Goal: Task Accomplishment & Management: Manage account settings

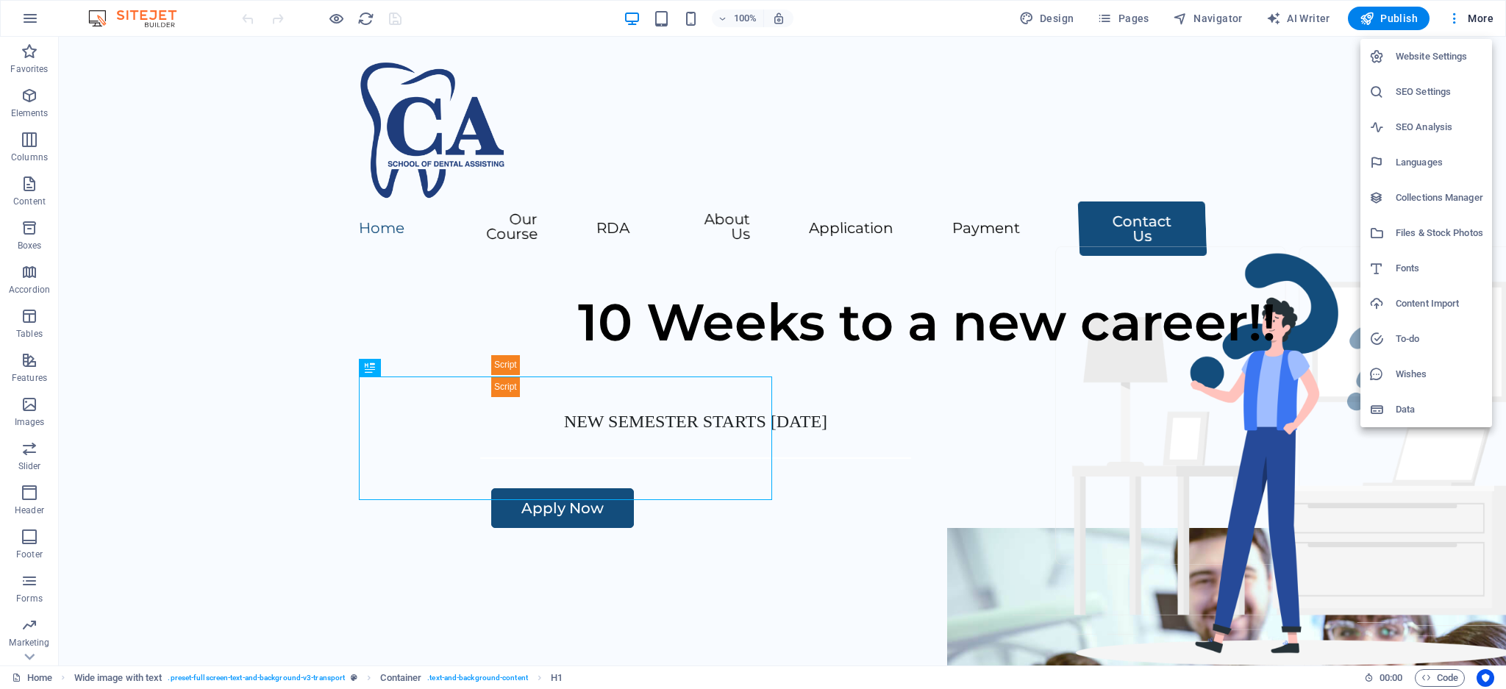
click at [1425, 62] on h6 "Website Settings" at bounding box center [1440, 57] width 88 height 18
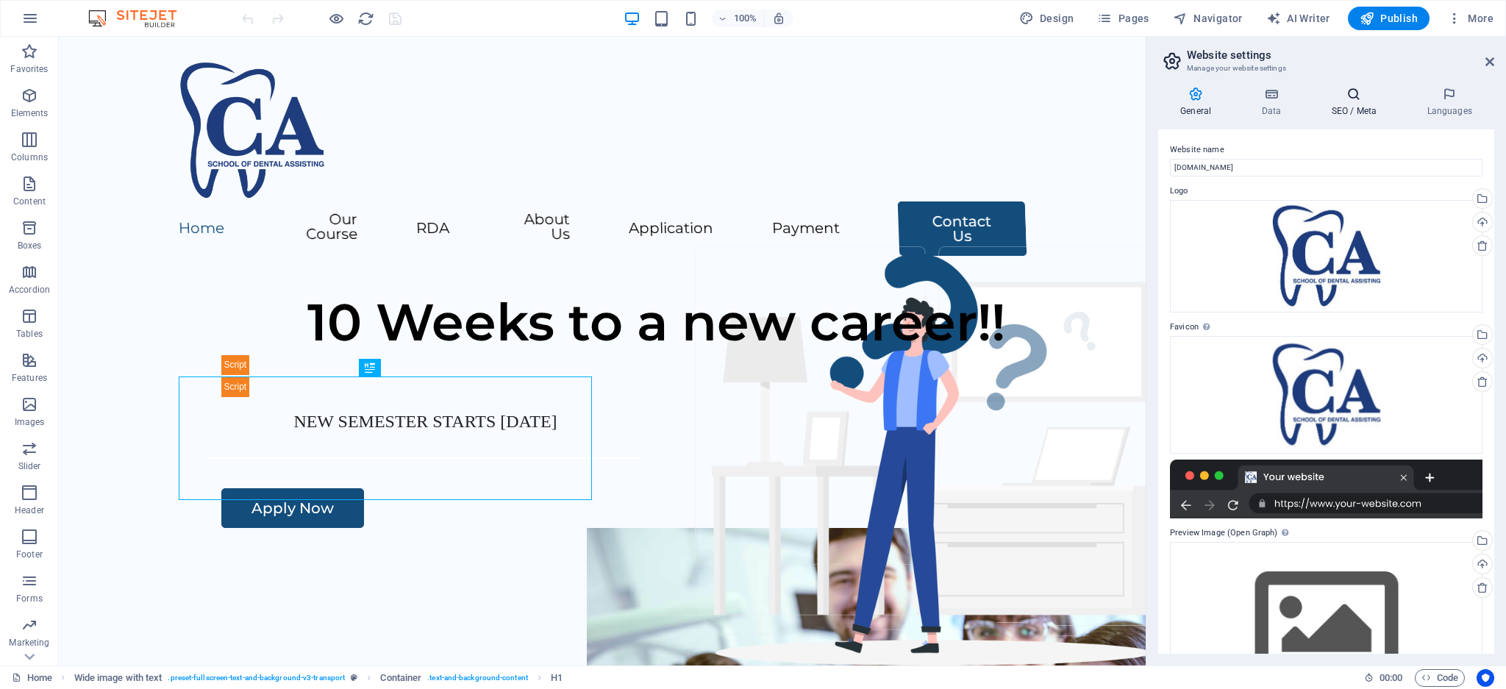
click at [1346, 99] on icon at bounding box center [1354, 94] width 90 height 15
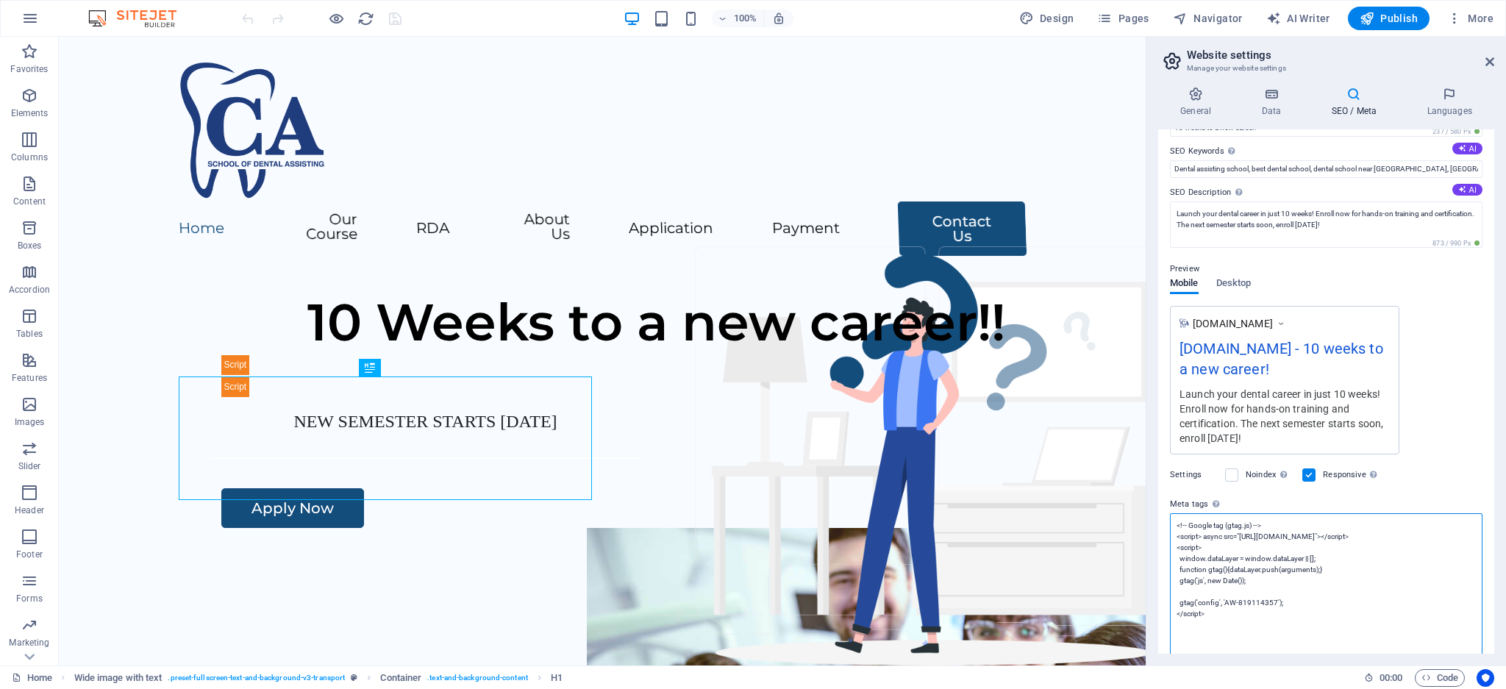
drag, startPoint x: 1216, startPoint y: 546, endPoint x: 1167, endPoint y: 540, distance: 49.0
click at [1167, 540] on div "SEO Title The title of your website - make it something that stands out in sear…" at bounding box center [1326, 391] width 336 height 524
drag, startPoint x: 1216, startPoint y: 627, endPoint x: 1166, endPoint y: 515, distance: 122.4
click at [1166, 515] on div "SEO Title The title of your website - make it something that stands out in sear…" at bounding box center [1326, 391] width 336 height 524
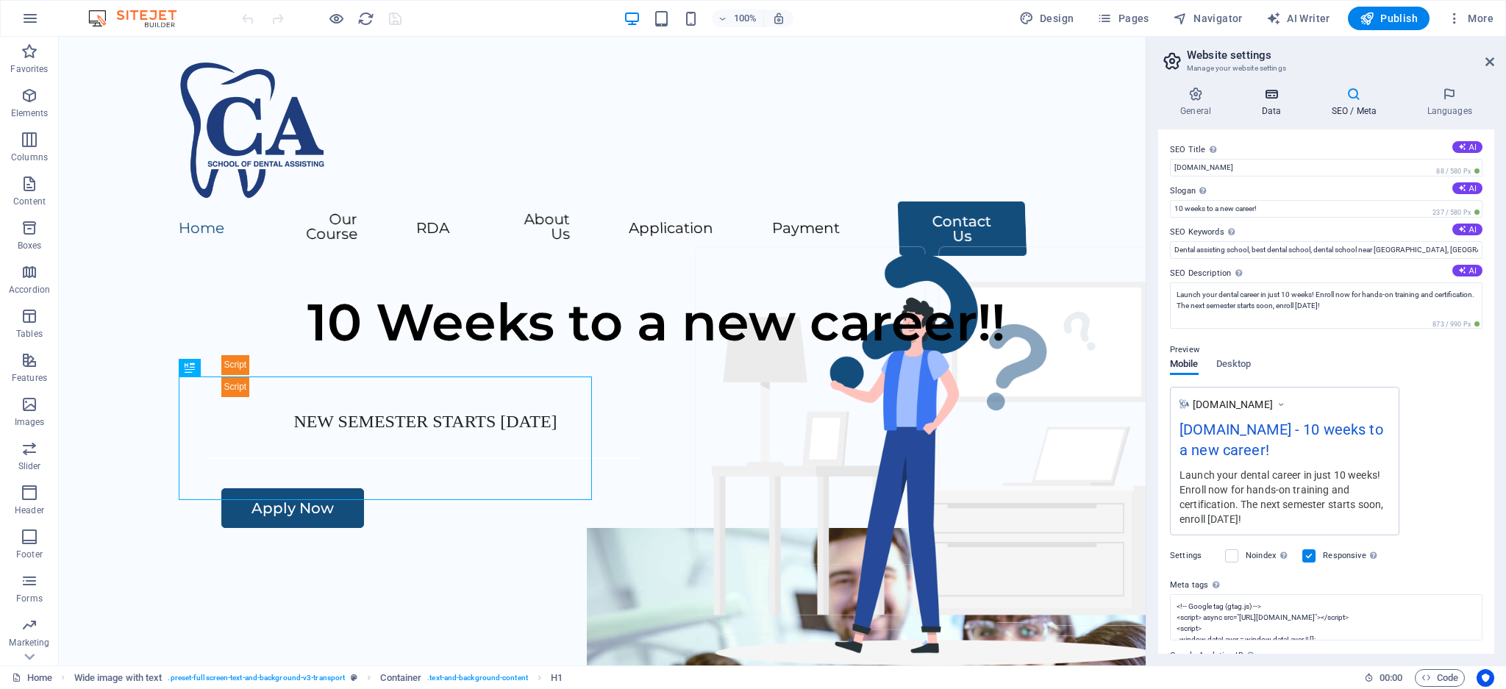
click at [1263, 104] on h4 "Data" at bounding box center [1274, 102] width 70 height 31
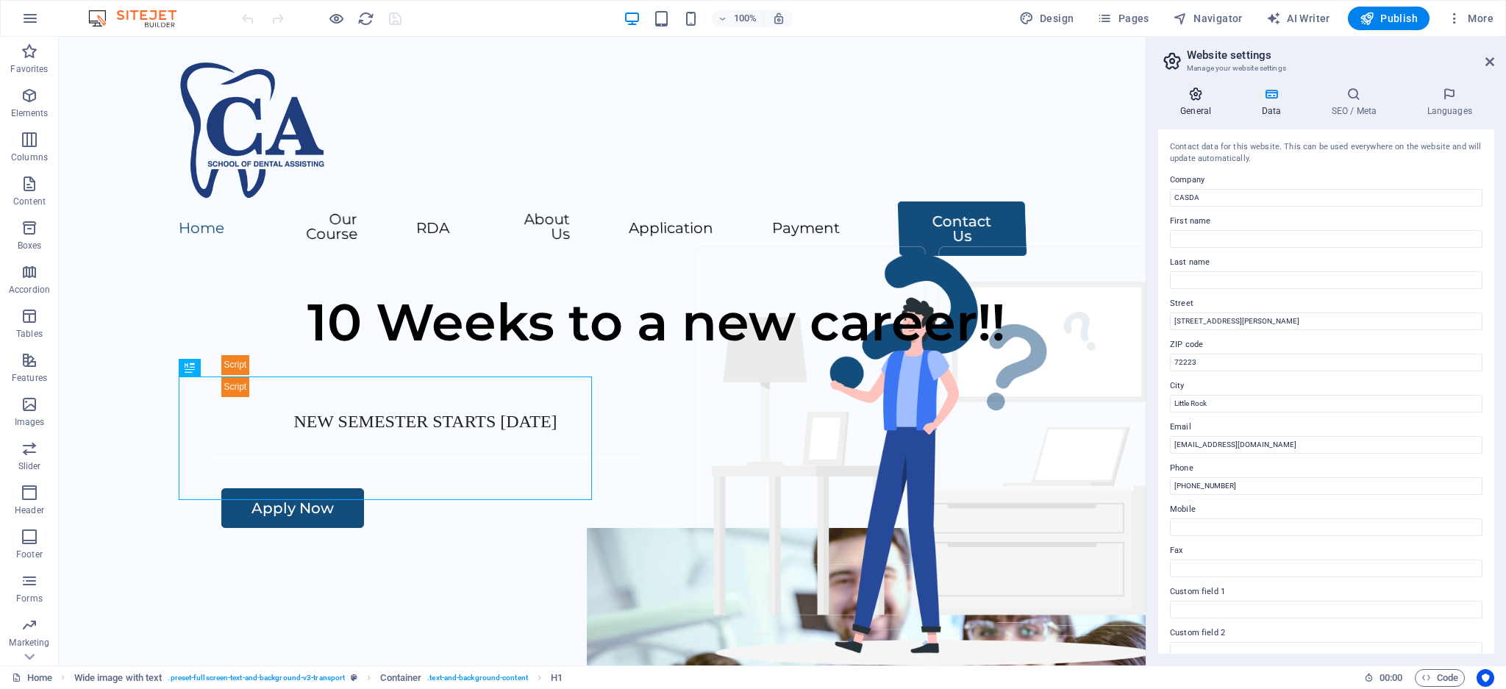
click at [1201, 101] on h4 "General" at bounding box center [1198, 102] width 81 height 31
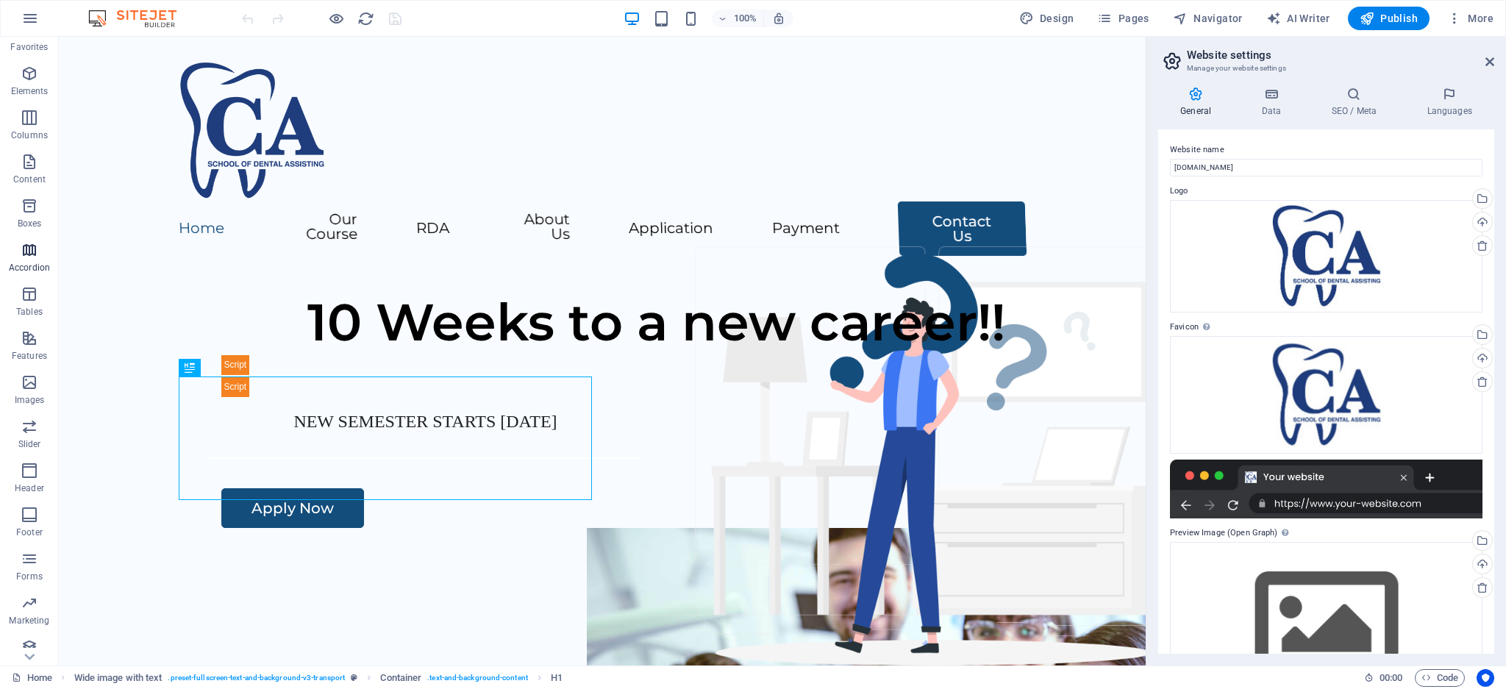
scroll to position [32, 0]
click at [1132, 13] on span "Pages" at bounding box center [1122, 18] width 51 height 15
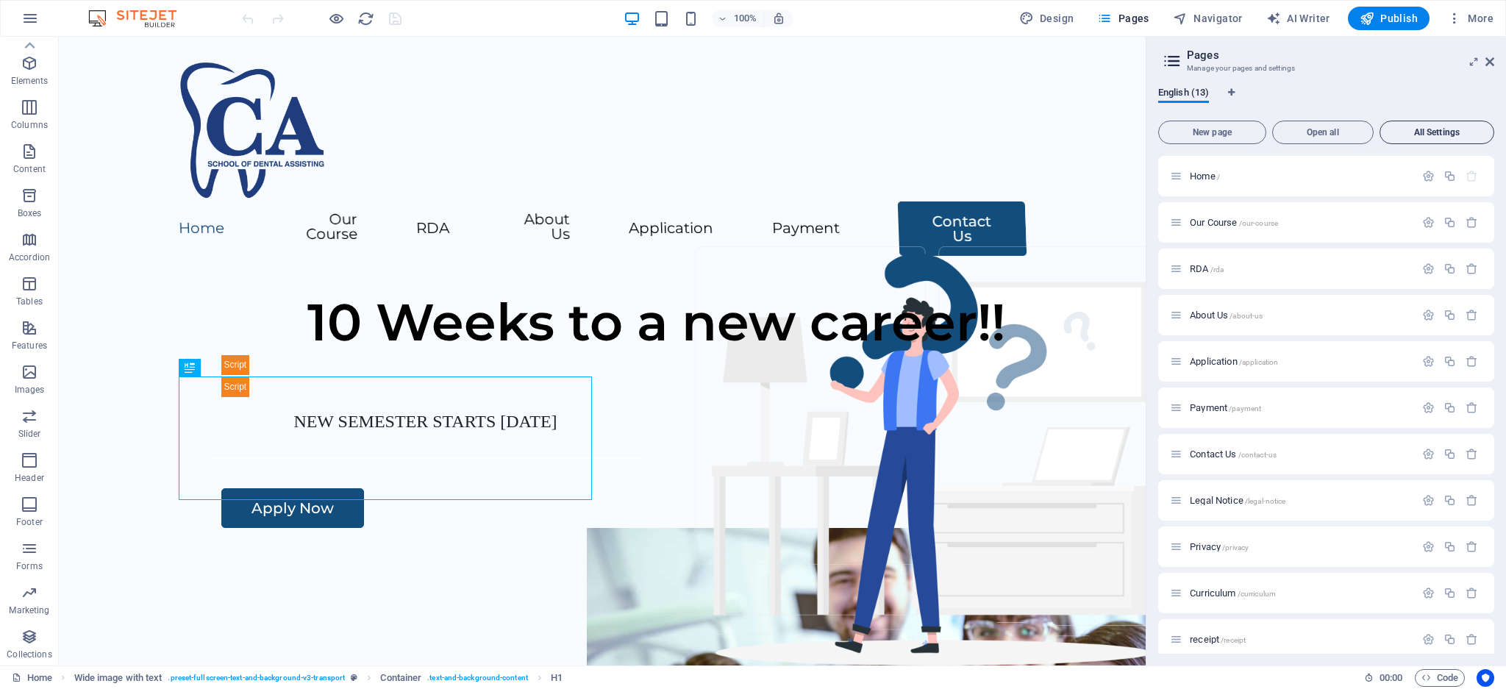
click at [1420, 132] on span "All Settings" at bounding box center [1436, 132] width 101 height 9
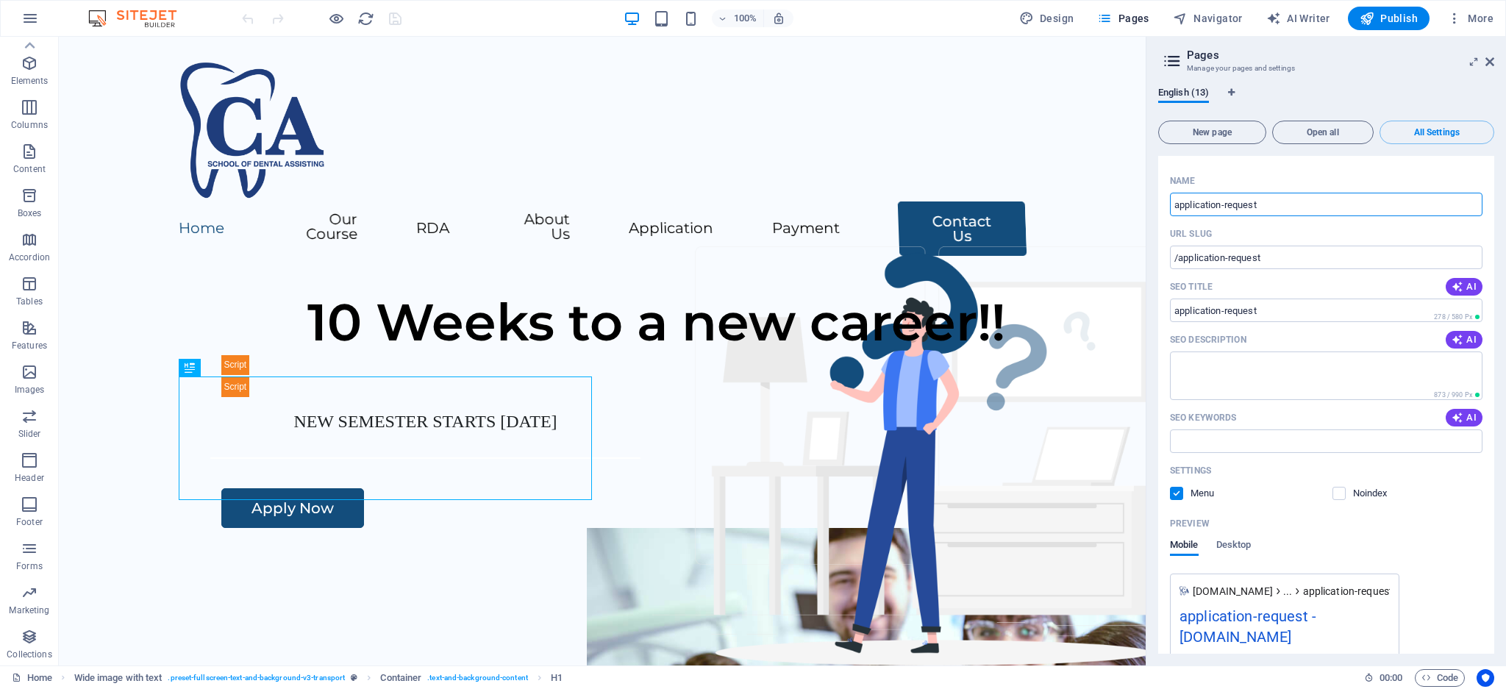
scroll to position [7736, 0]
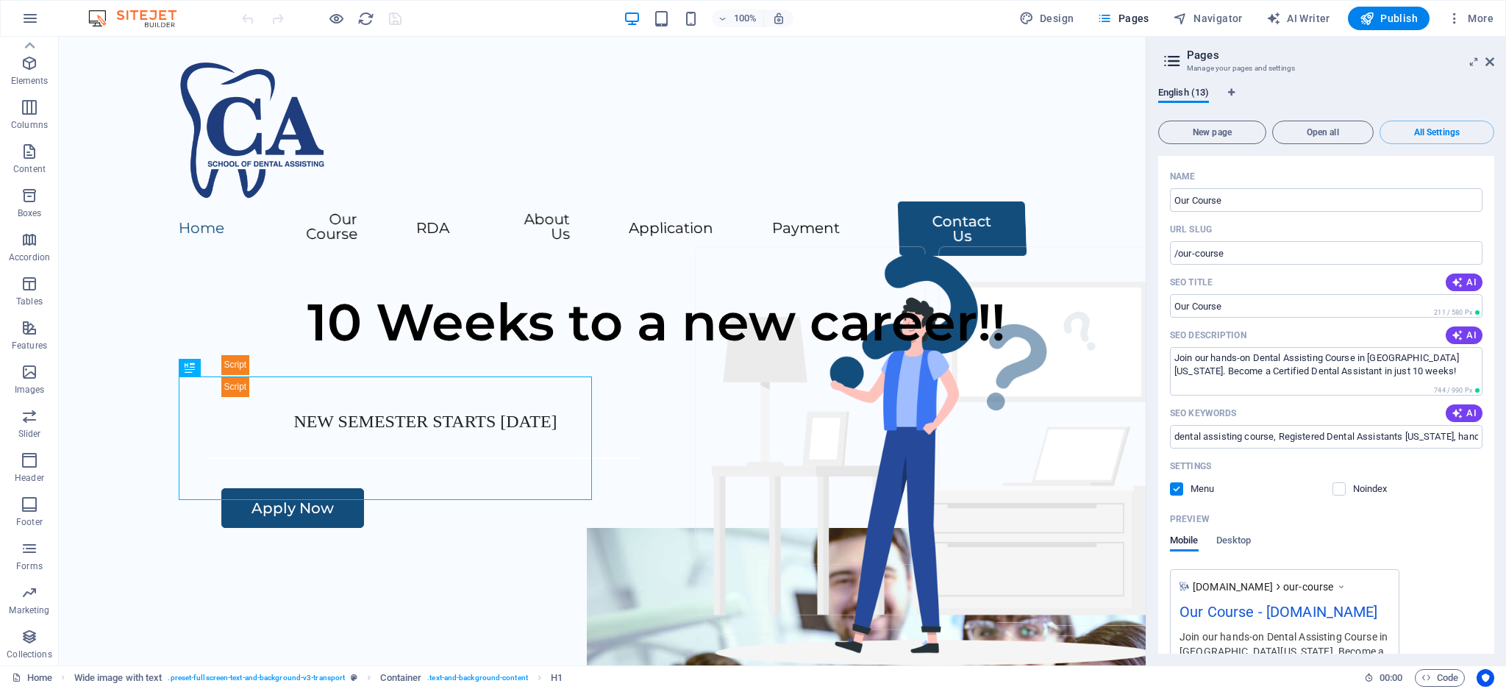
scroll to position [102, 0]
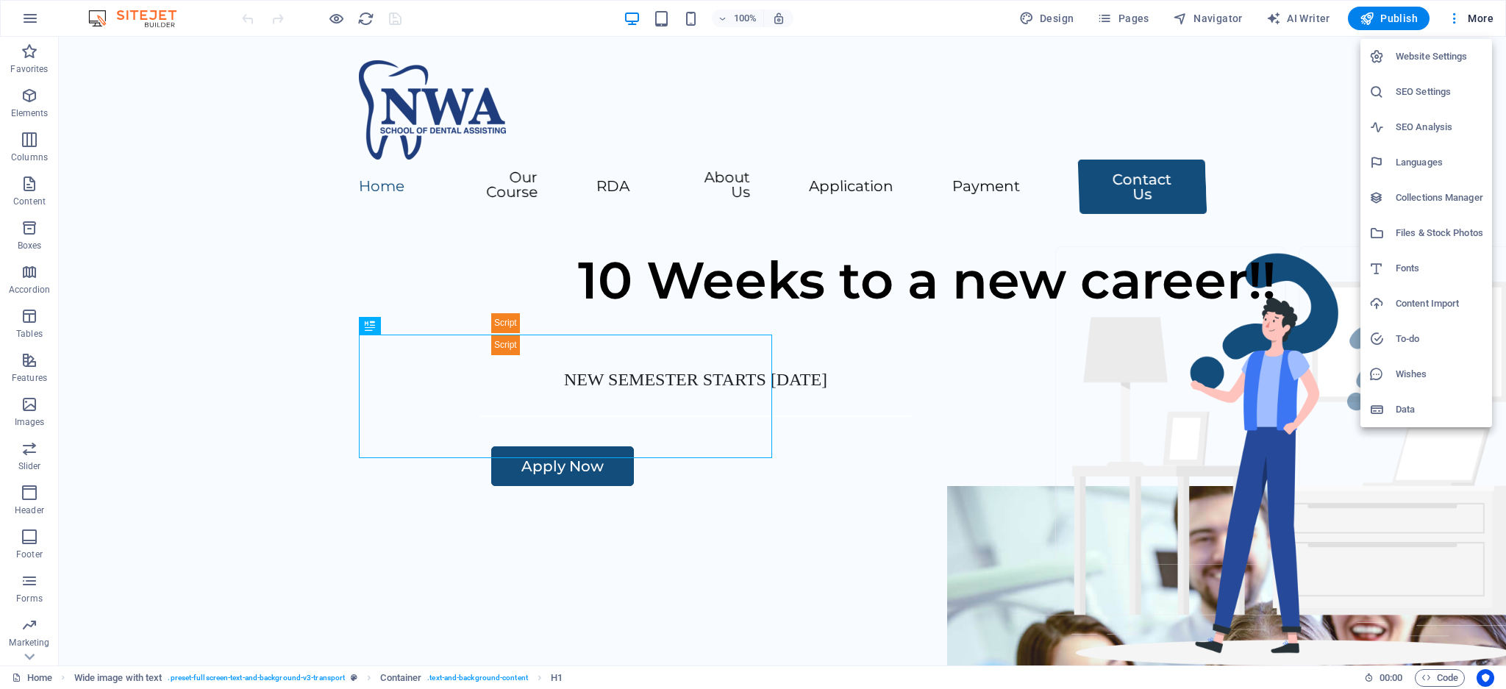
drag, startPoint x: 1421, startPoint y: 55, endPoint x: 1335, endPoint y: 63, distance: 86.4
click at [1421, 54] on h6 "Website Settings" at bounding box center [1440, 57] width 88 height 18
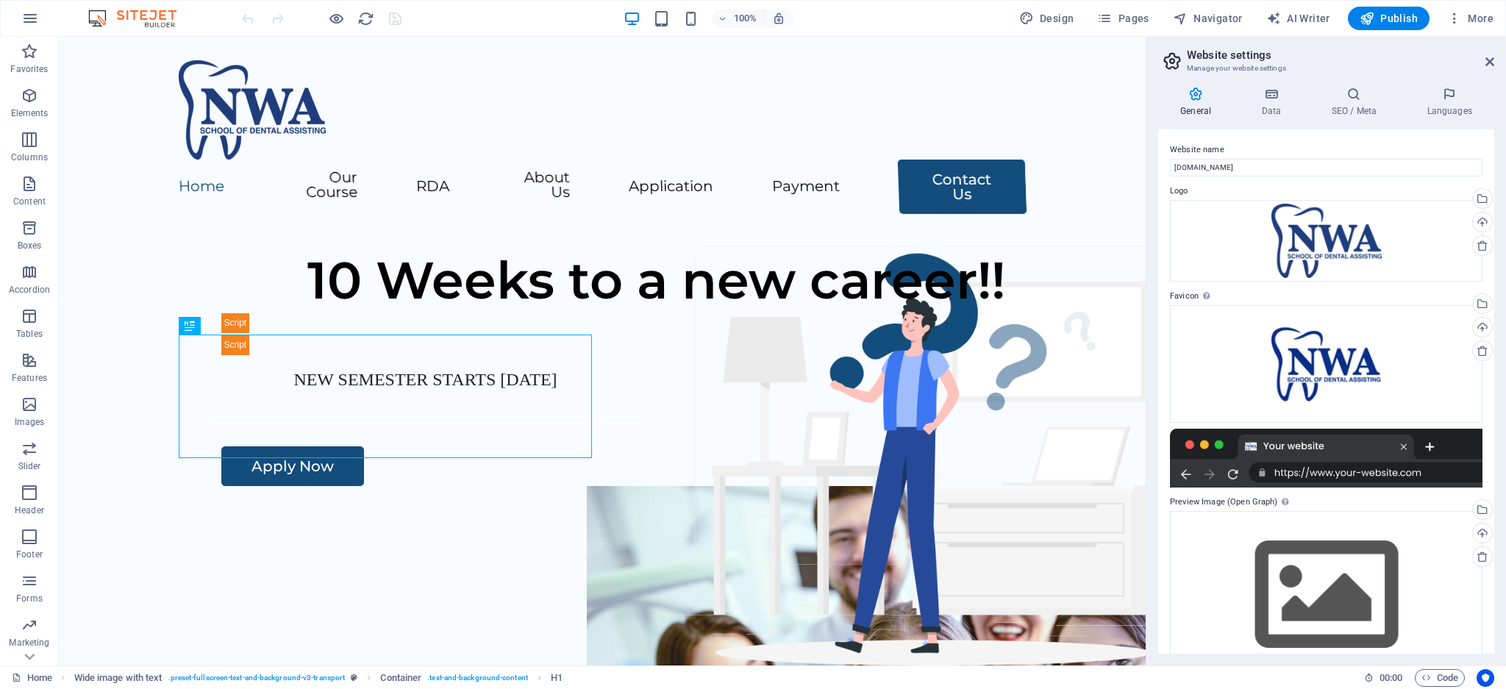
click at [1366, 82] on div "General Data SEO / Meta Languages Website name nwasda.net Logo Drag files here,…" at bounding box center [1326, 370] width 360 height 590
click at [1357, 93] on icon at bounding box center [1354, 94] width 90 height 15
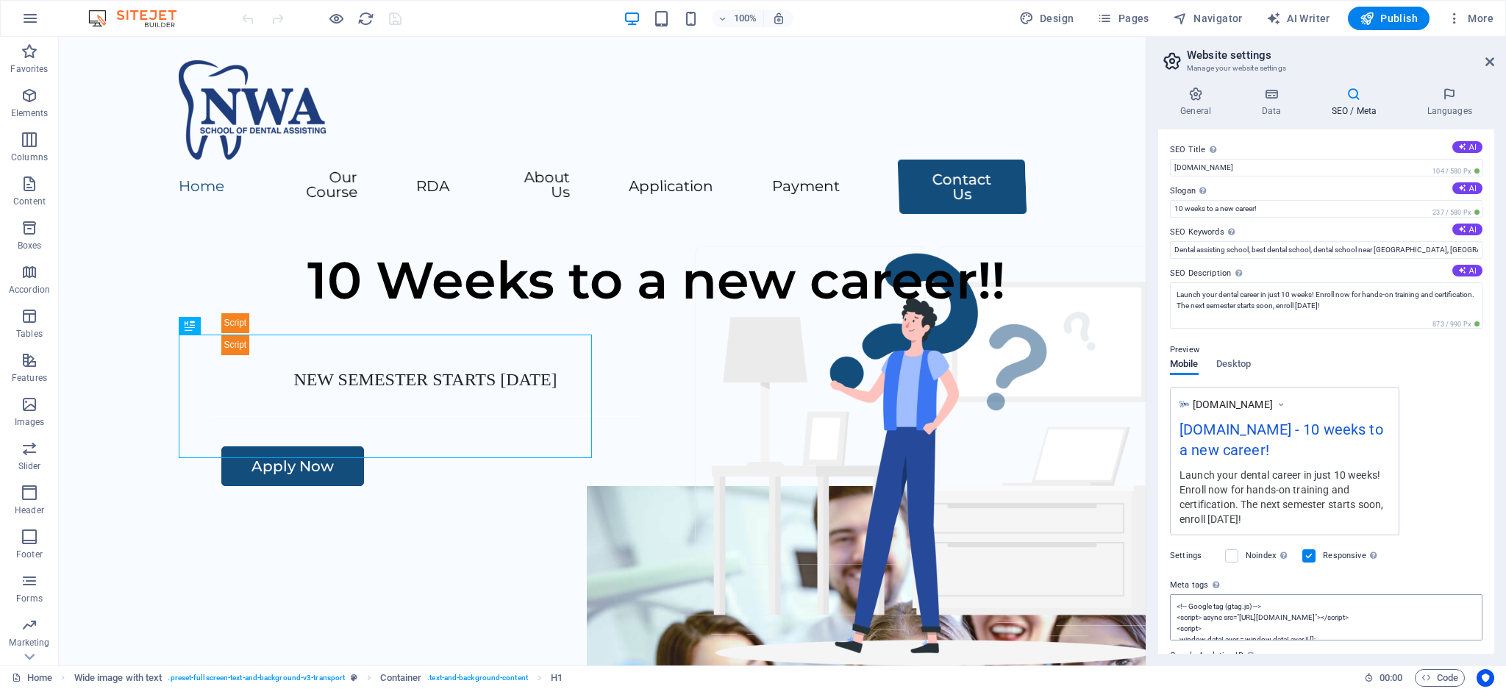
scroll to position [81, 0]
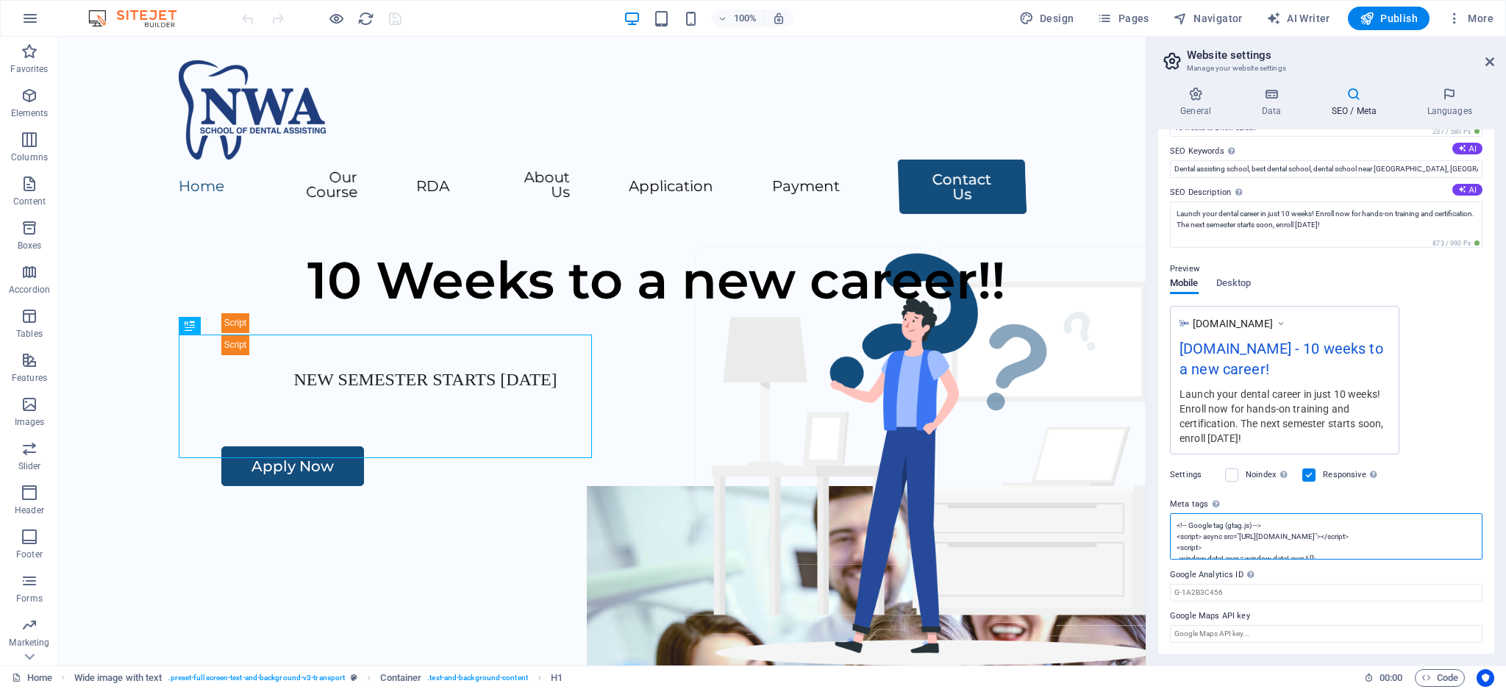
click at [1242, 538] on textarea "<!-- Google tag (gtag.js) --> <script> async src="https://www.googletagmanager.…" at bounding box center [1326, 536] width 313 height 46
click at [1220, 624] on textarea "<!-- Google tag (gtag.js) --> <script> async src="https://www.googletagmanager.…" at bounding box center [1326, 586] width 313 height 146
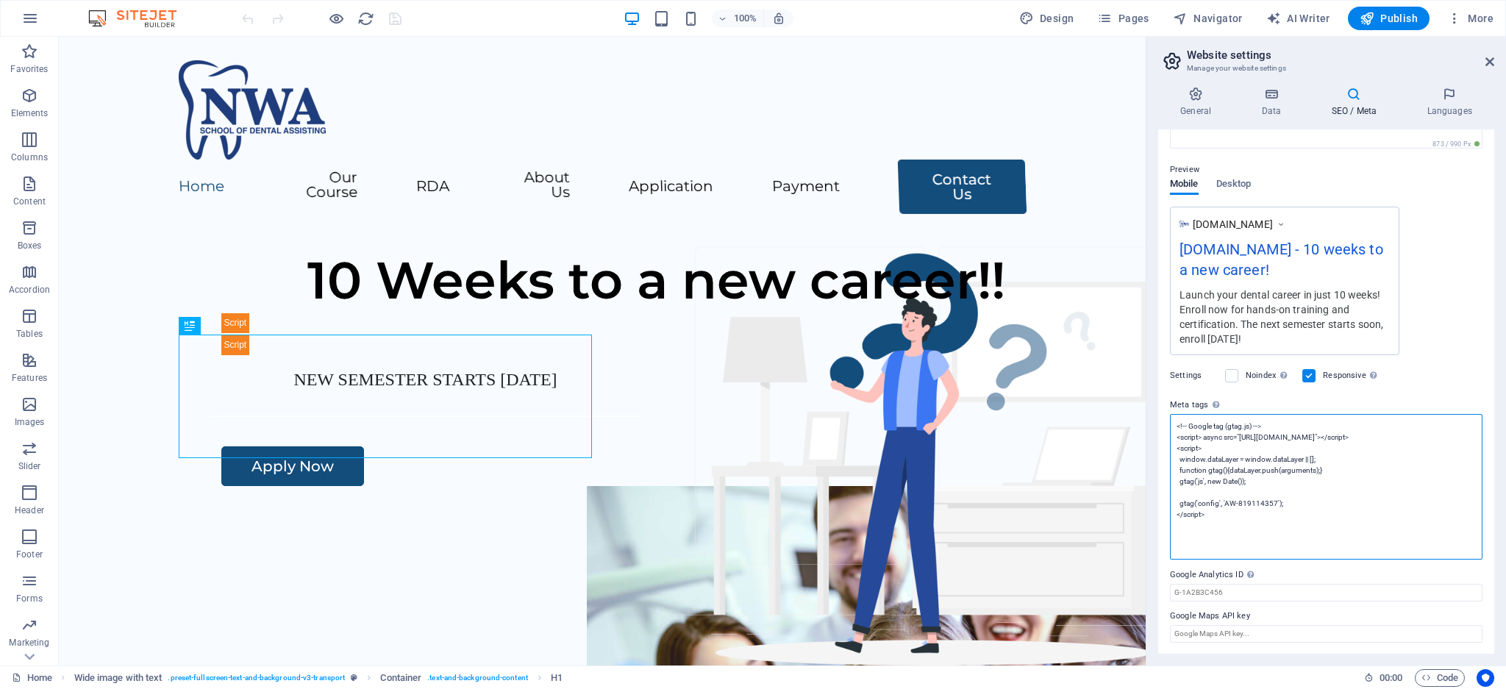
drag, startPoint x: 1221, startPoint y: 526, endPoint x: 1168, endPoint y: 423, distance: 115.8
click at [1168, 423] on div "SEO Title The title of your website - make it something that stands out in sear…" at bounding box center [1326, 391] width 336 height 524
paste textarea
drag, startPoint x: 1402, startPoint y: 435, endPoint x: 1449, endPoint y: 435, distance: 47.1
click at [1449, 435] on textarea "<!-- Google tag (gtag.js) --> <script> async src="https://www.googletagmanager.…" at bounding box center [1326, 492] width 313 height 157
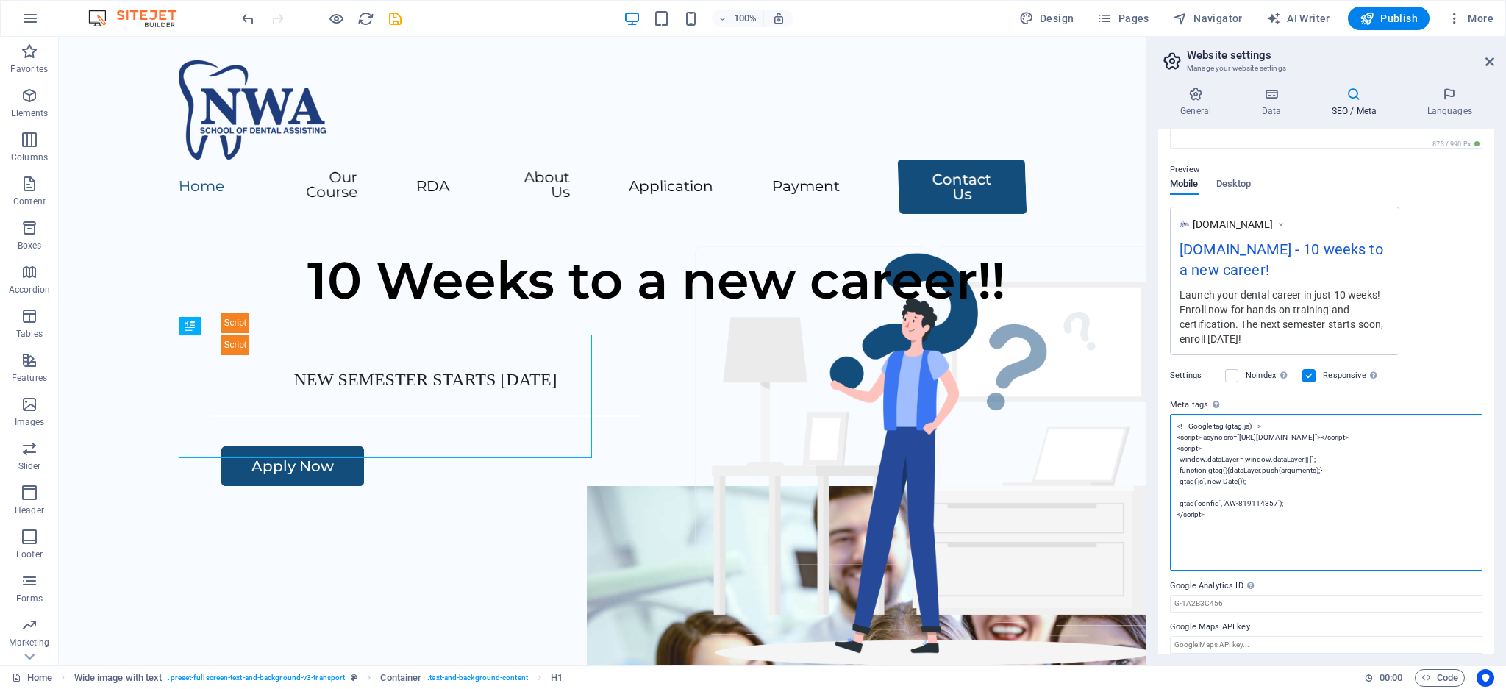
paste textarea "'AW-819114357'"
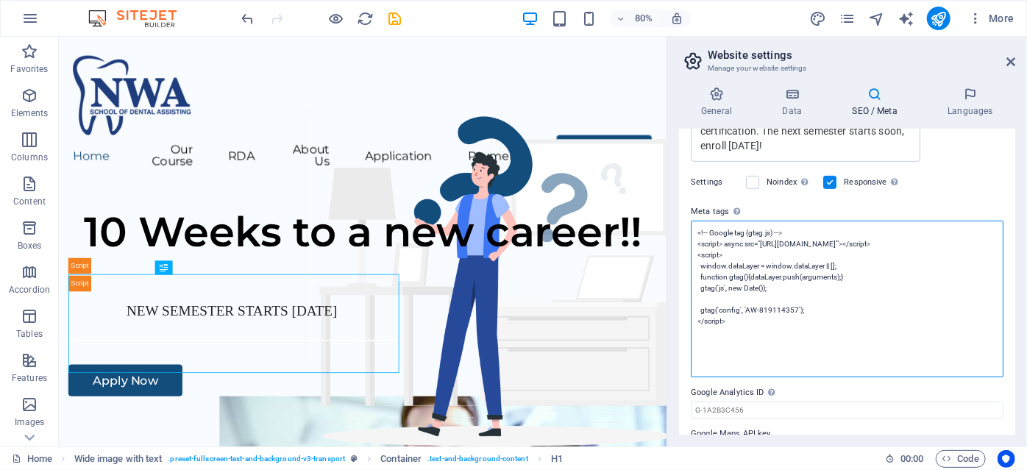
scroll to position [381, 0]
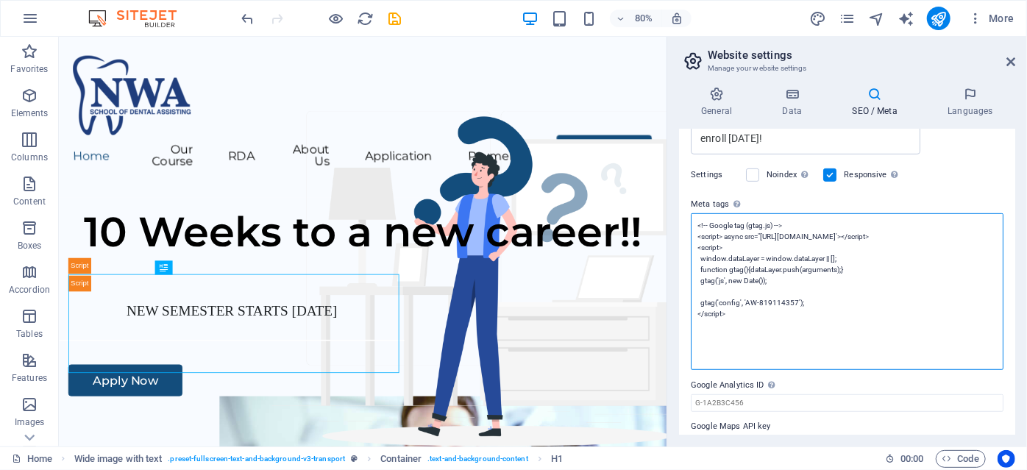
type textarea "<!-- Google tag (gtag.js) --> <script> async src="https://www.googletagmanager.…"
click at [821, 316] on textarea "<!-- Google tag (gtag.js) --> <script> async src="https://www.googletagmanager.…" at bounding box center [846, 291] width 313 height 157
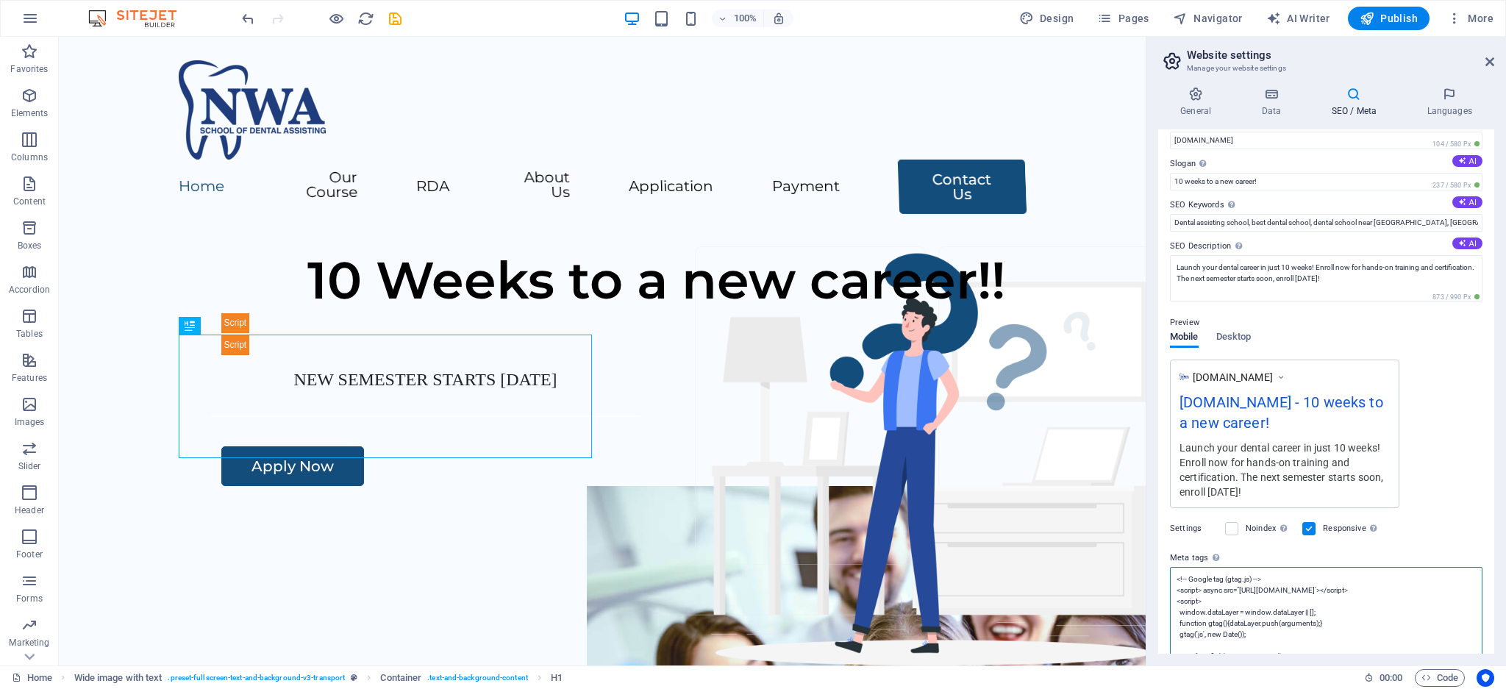
scroll to position [0, 0]
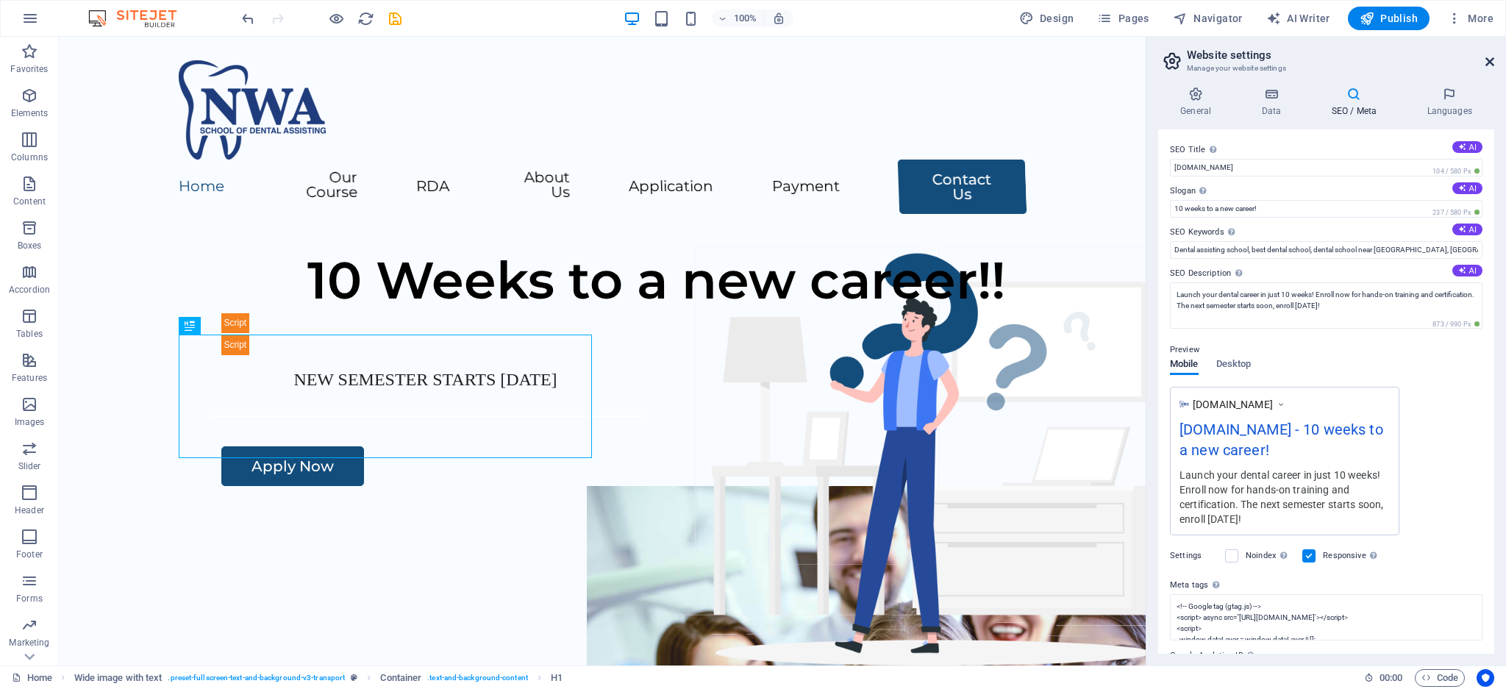
click at [1491, 57] on icon at bounding box center [1489, 62] width 9 height 12
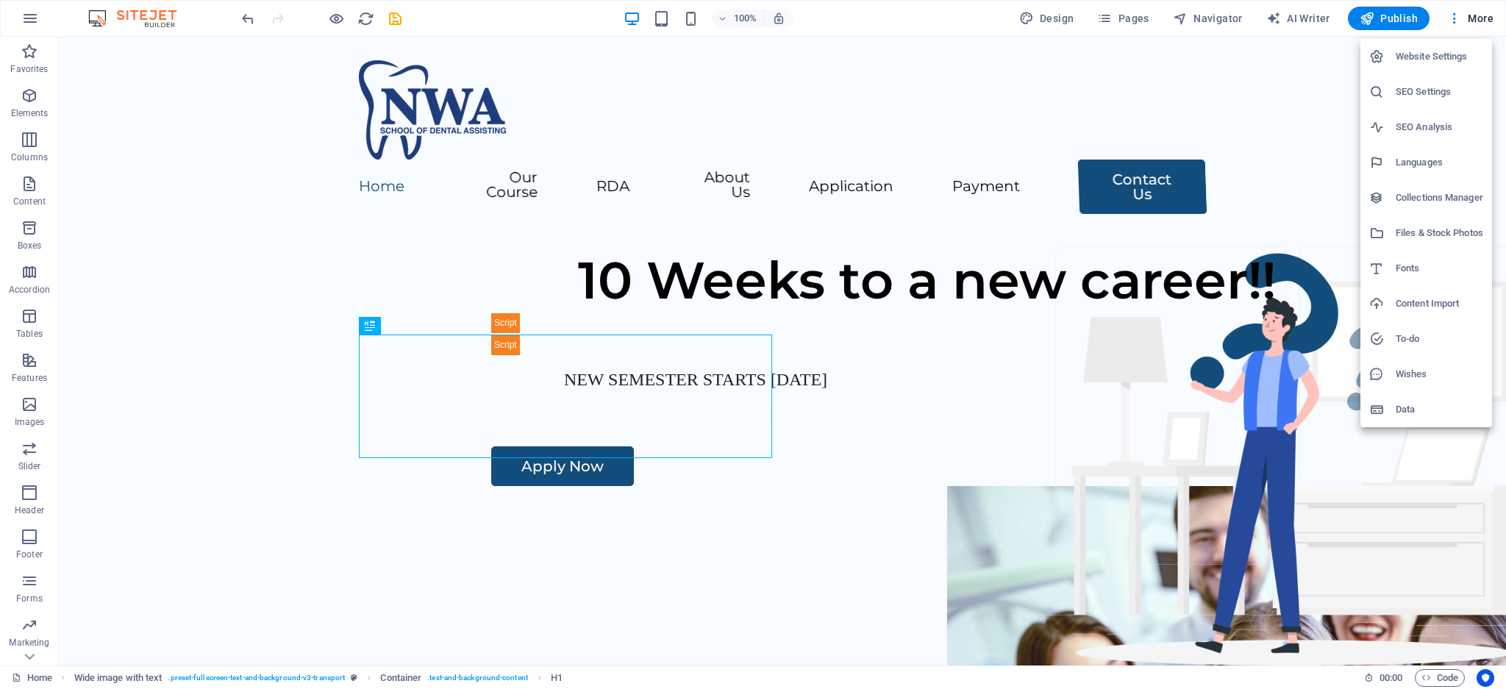
click at [1400, 411] on h6 "Data" at bounding box center [1440, 410] width 88 height 18
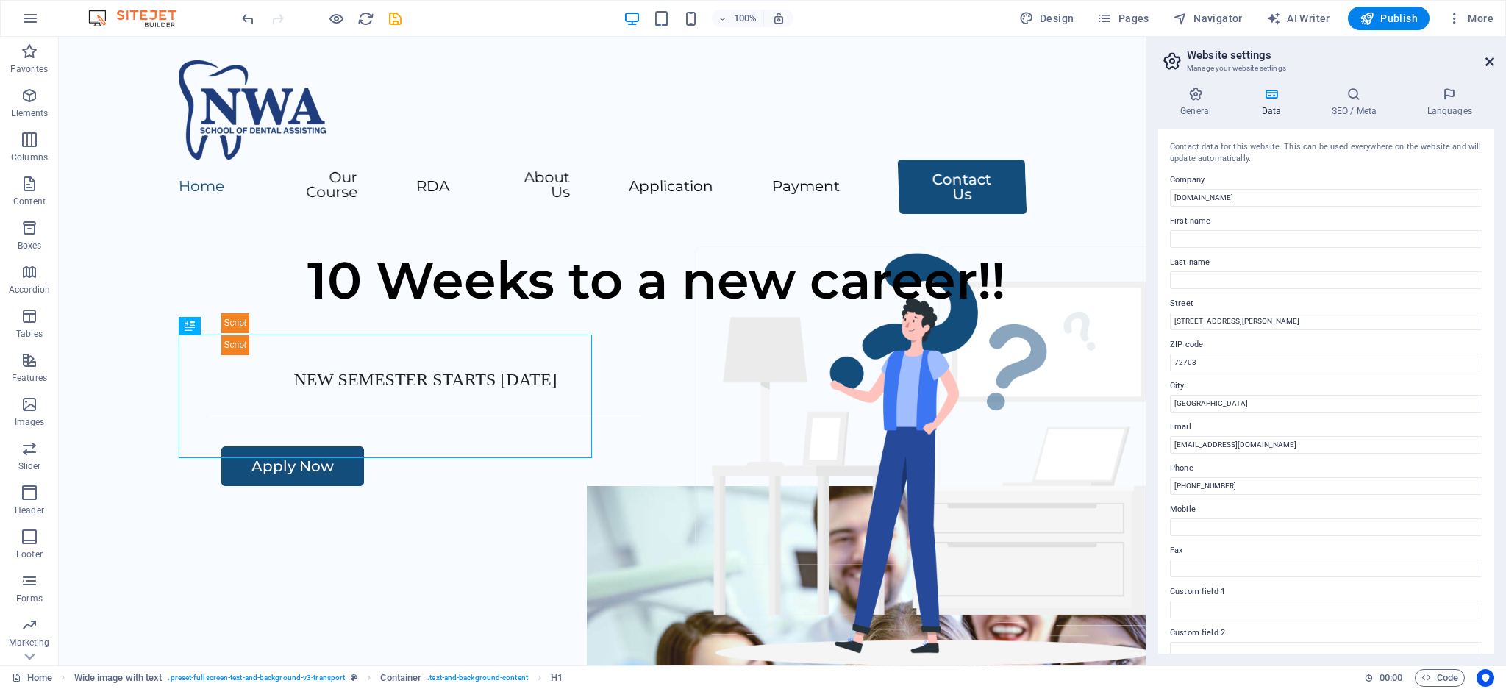
click at [1487, 60] on icon at bounding box center [1489, 62] width 9 height 12
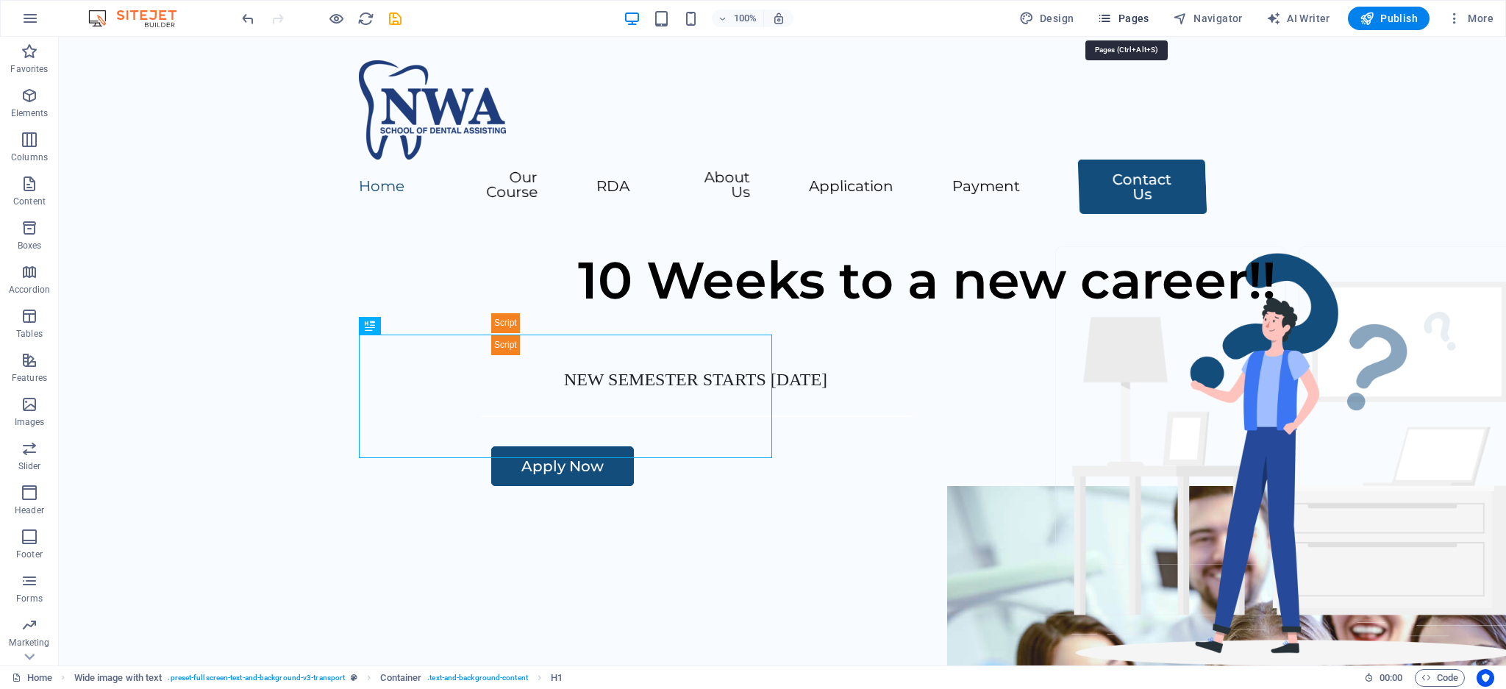
click at [1112, 20] on icon "button" at bounding box center [1104, 18] width 15 height 15
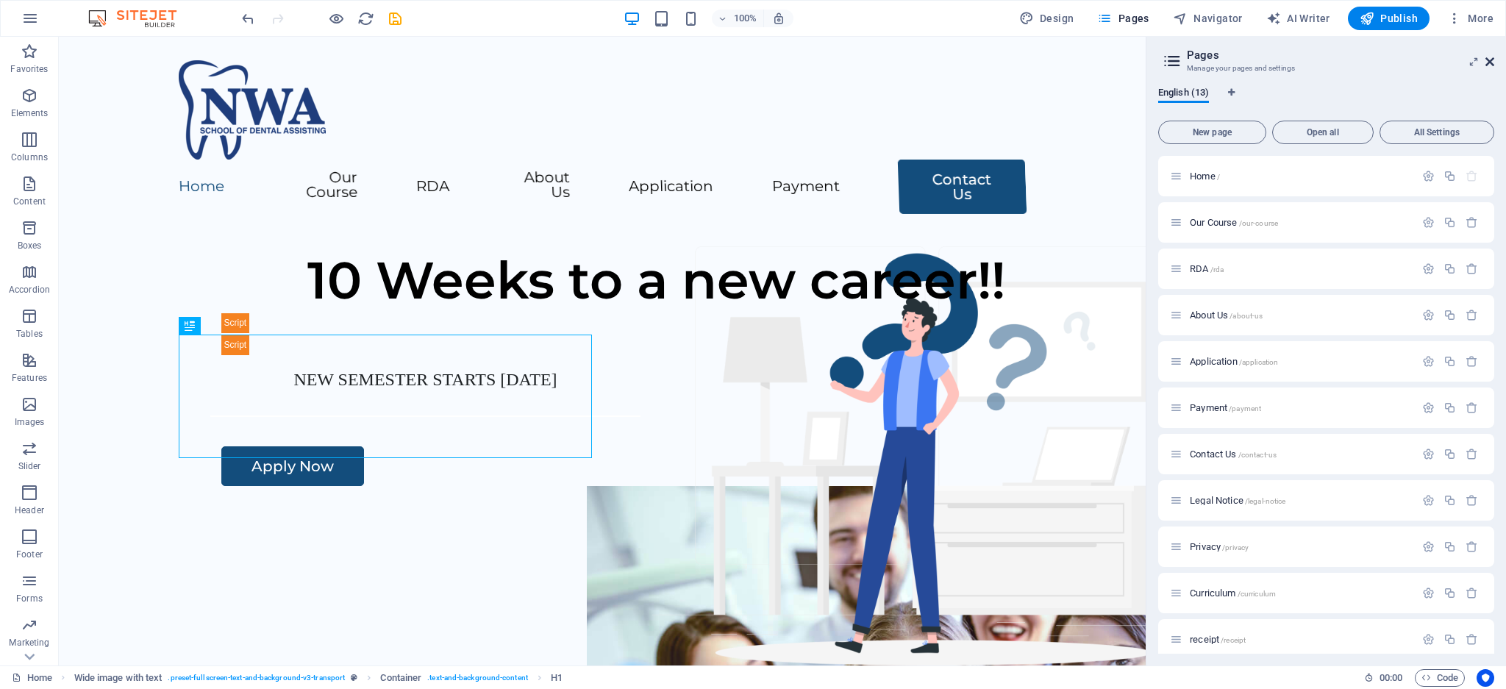
click at [1487, 65] on icon at bounding box center [1489, 62] width 9 height 12
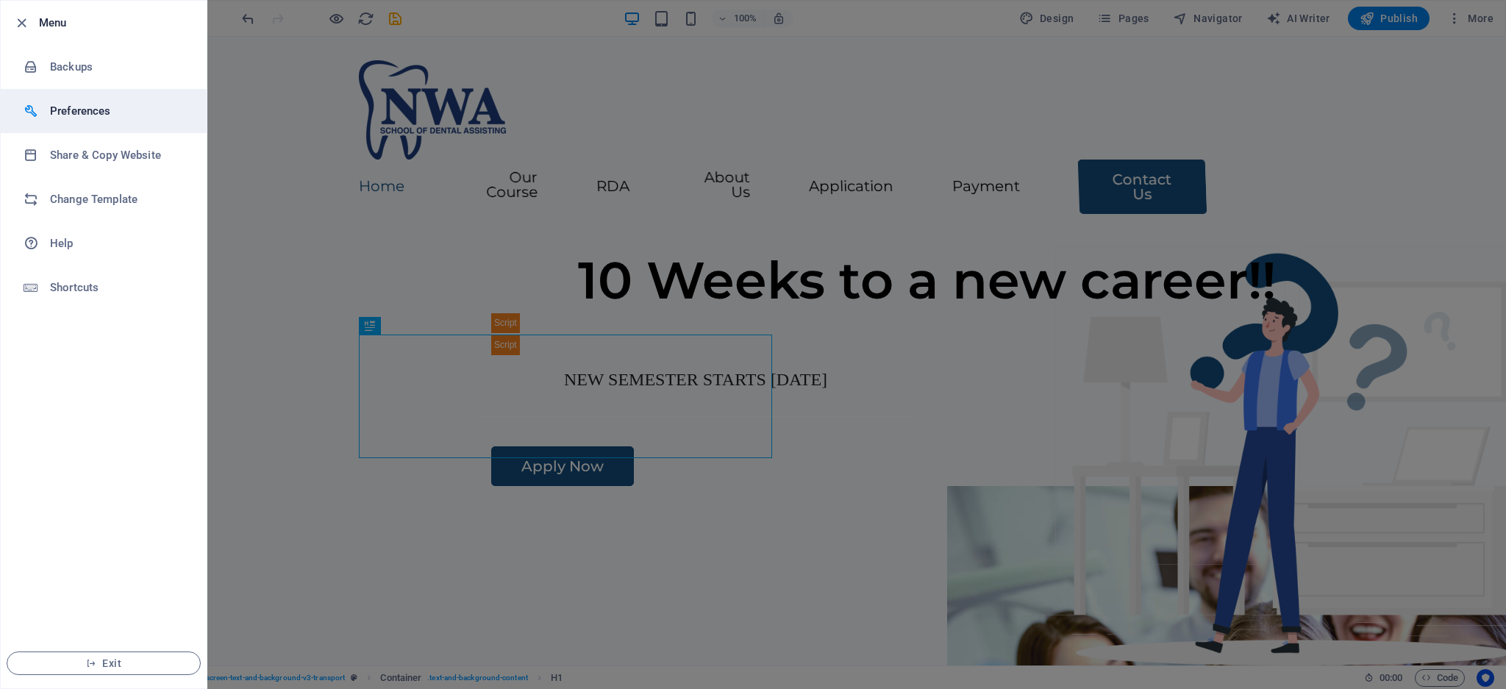
click at [106, 109] on h6 "Preferences" at bounding box center [118, 111] width 136 height 18
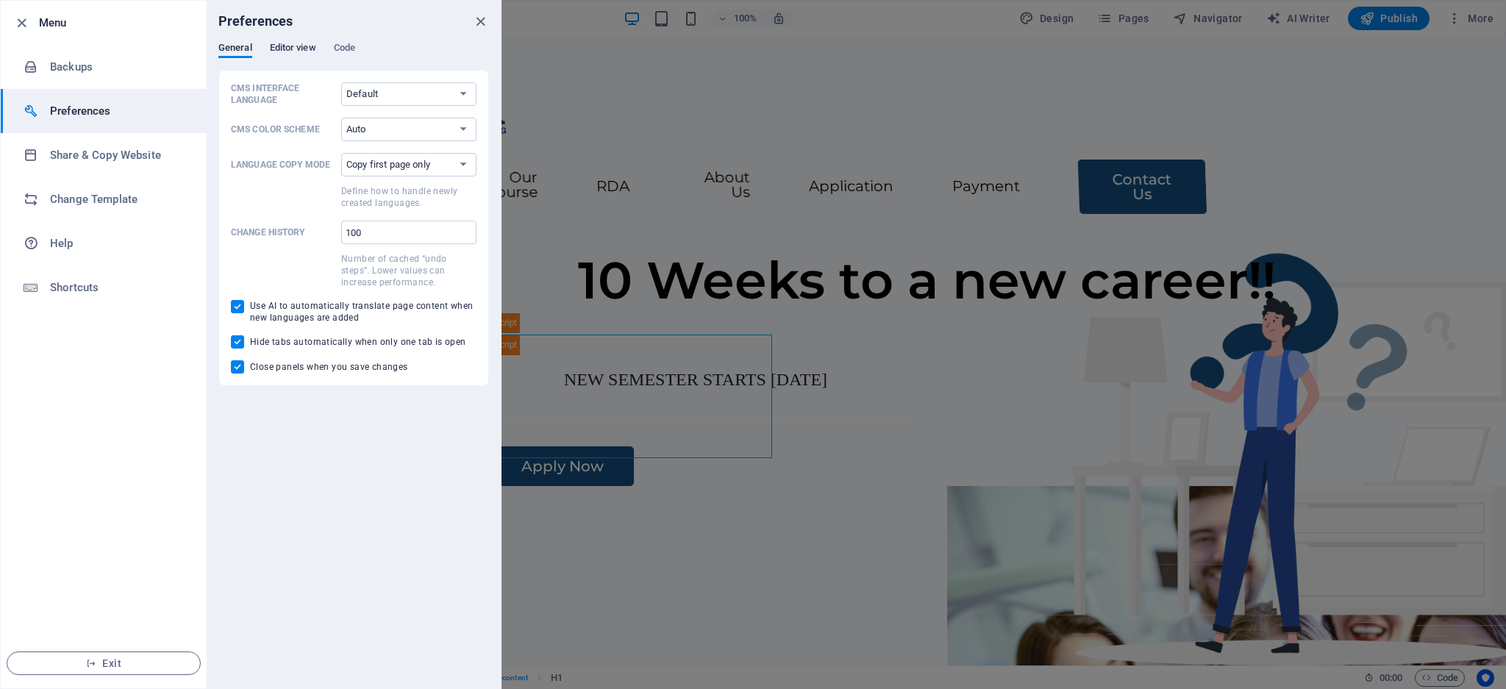
click at [303, 51] on span "Editor view" at bounding box center [293, 49] width 46 height 21
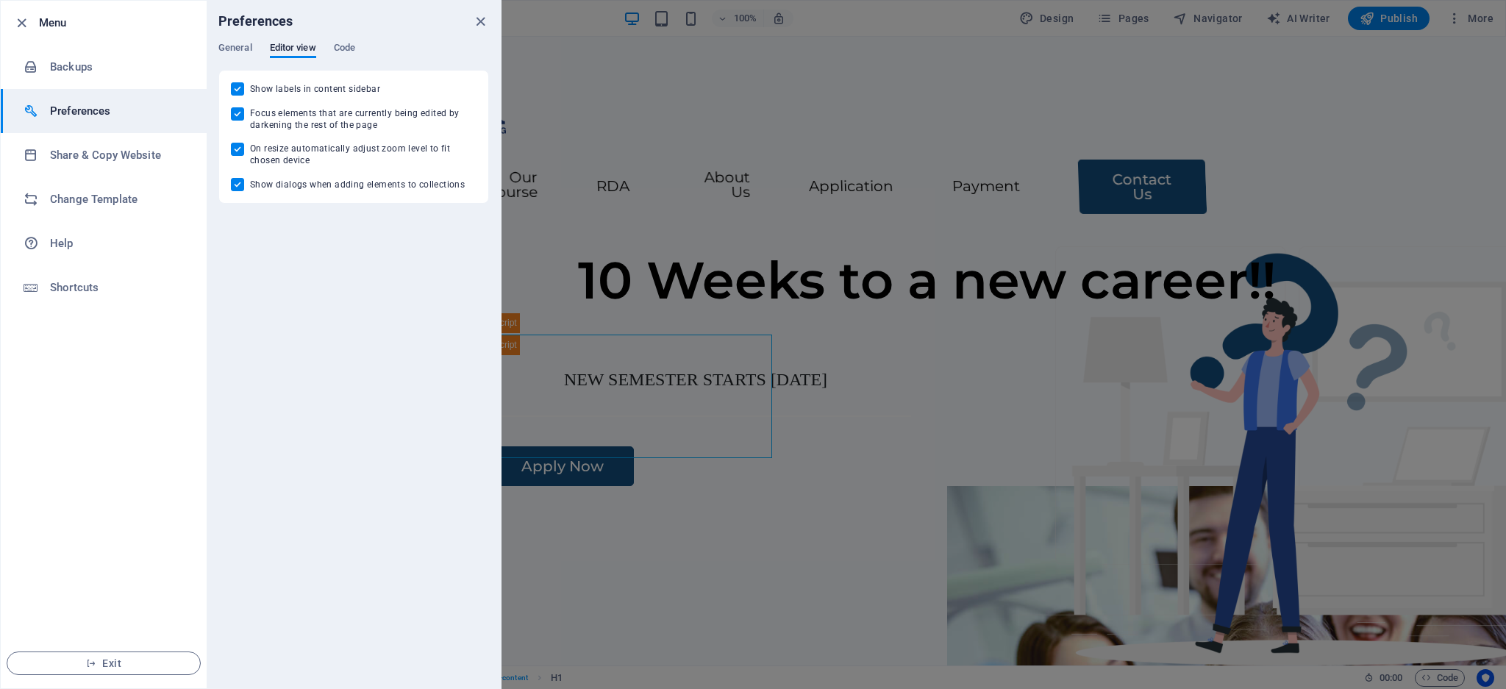
click at [334, 52] on span "Code" at bounding box center [344, 49] width 21 height 21
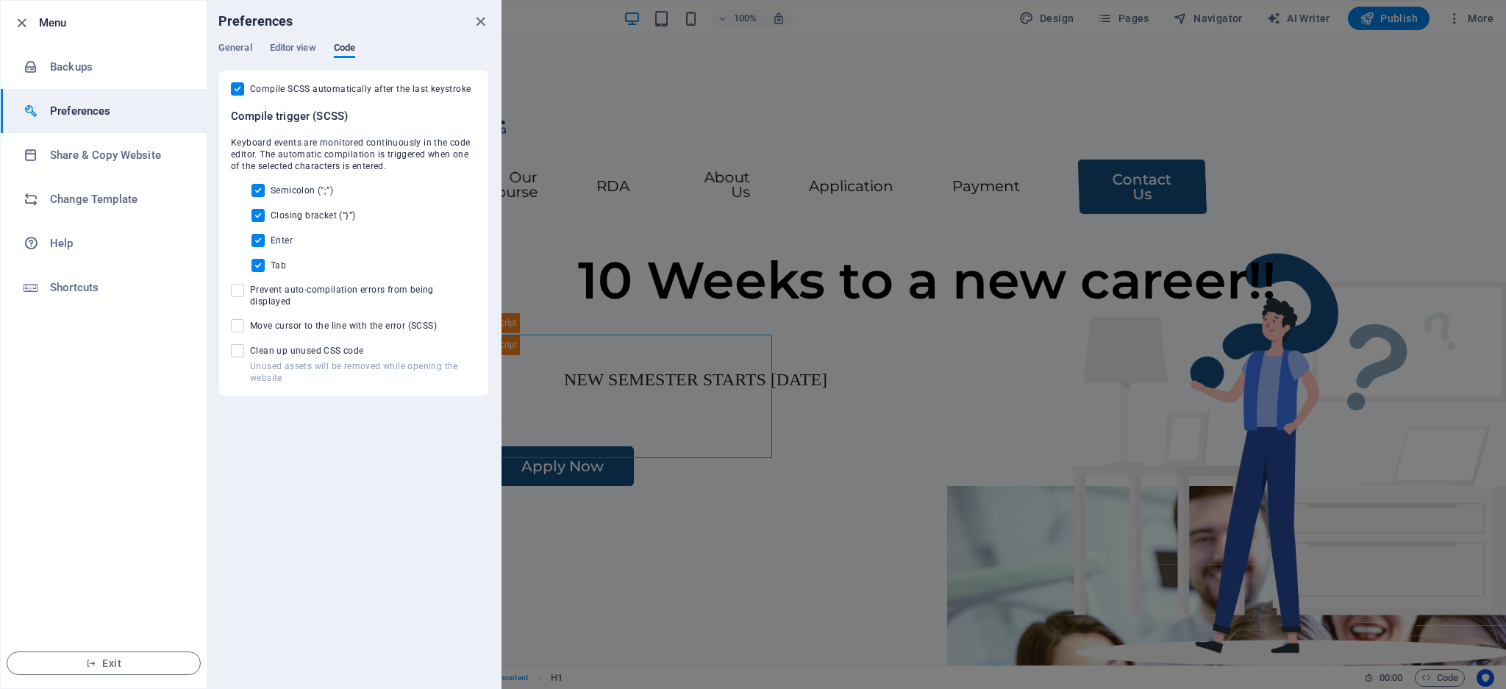
drag, startPoint x: 481, startPoint y: 23, endPoint x: 468, endPoint y: 24, distance: 12.6
click at [480, 24] on icon "close" at bounding box center [480, 21] width 17 height 17
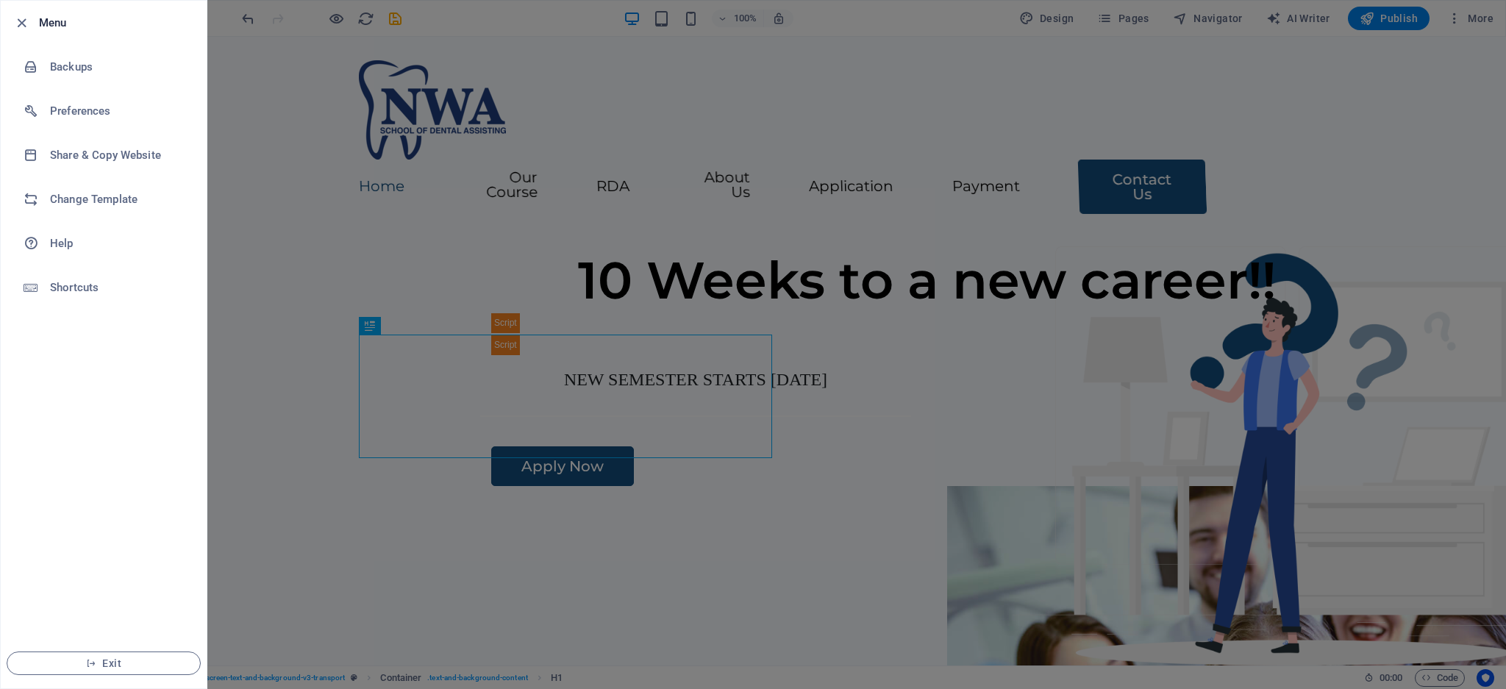
click at [21, 31] on icon "button" at bounding box center [21, 23] width 17 height 17
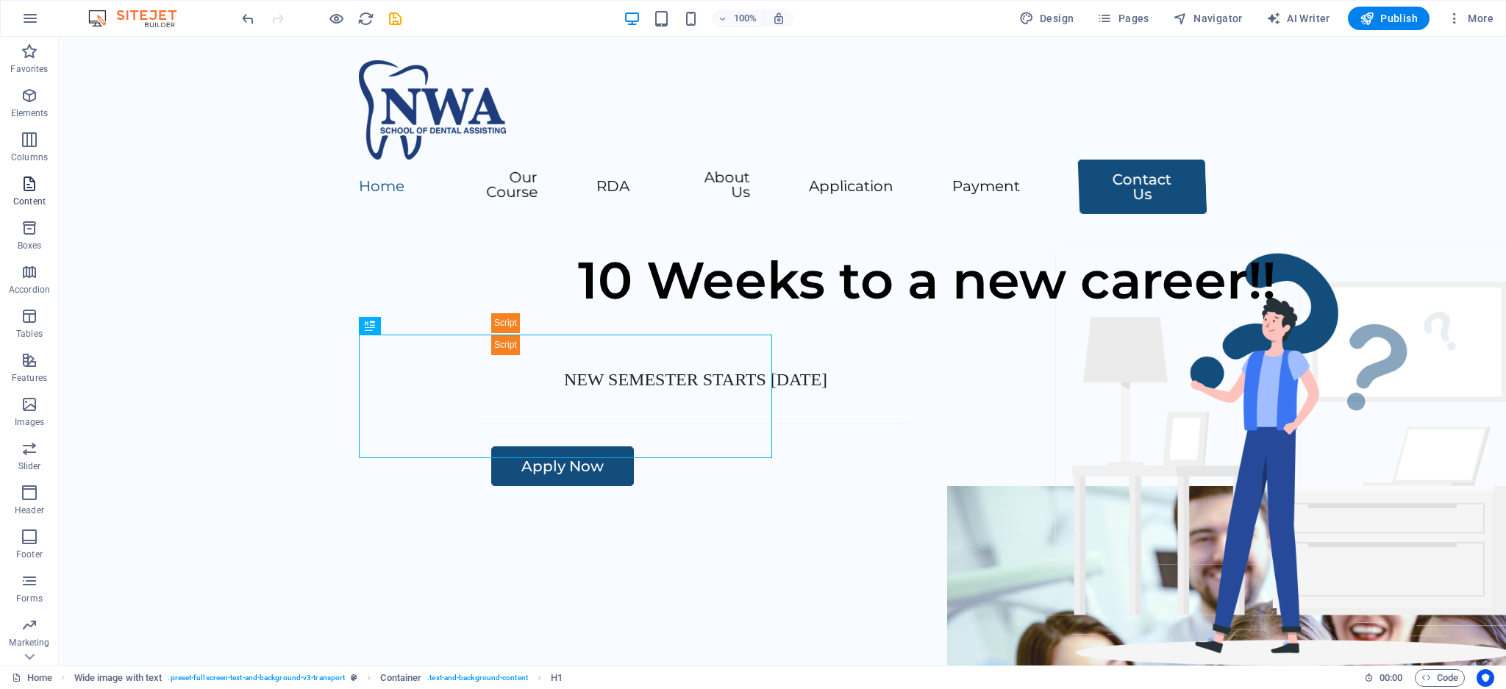
click at [26, 180] on icon "button" at bounding box center [30, 184] width 18 height 18
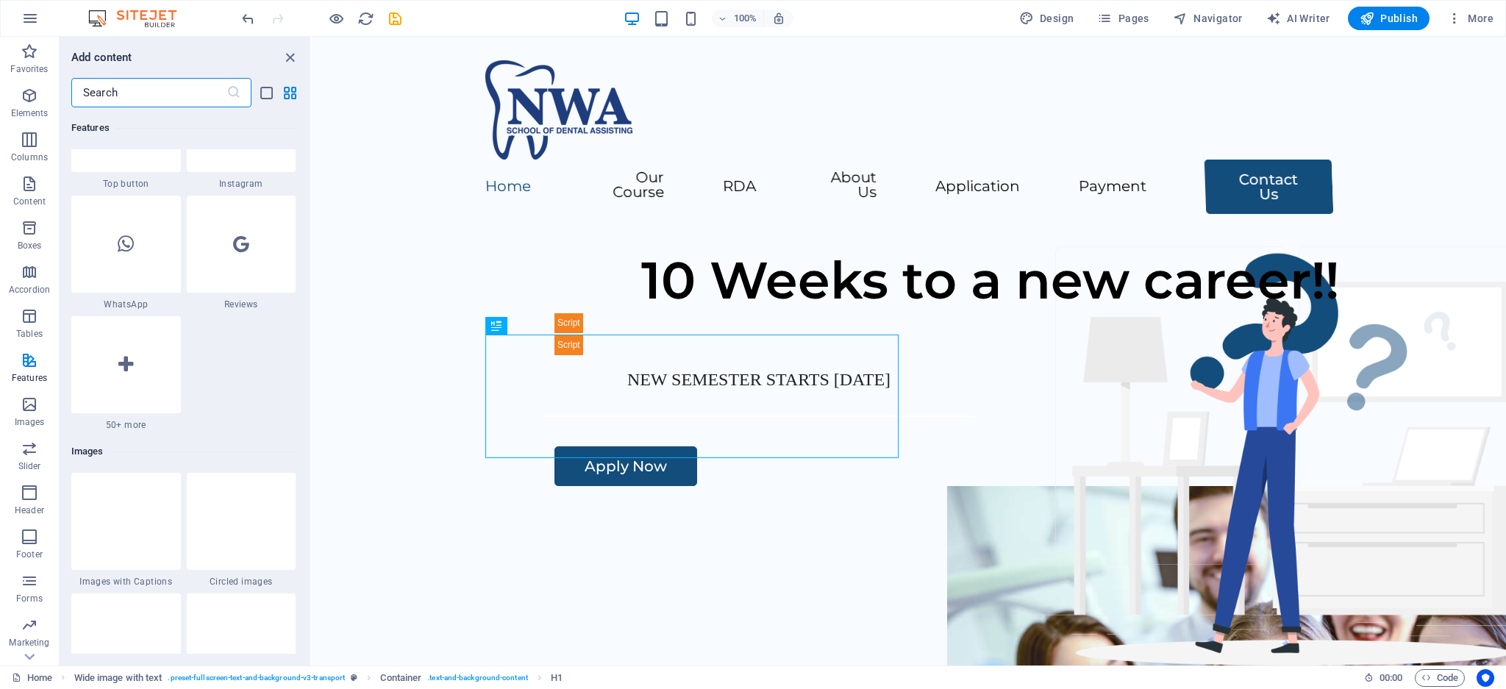
scroll to position [7278, 0]
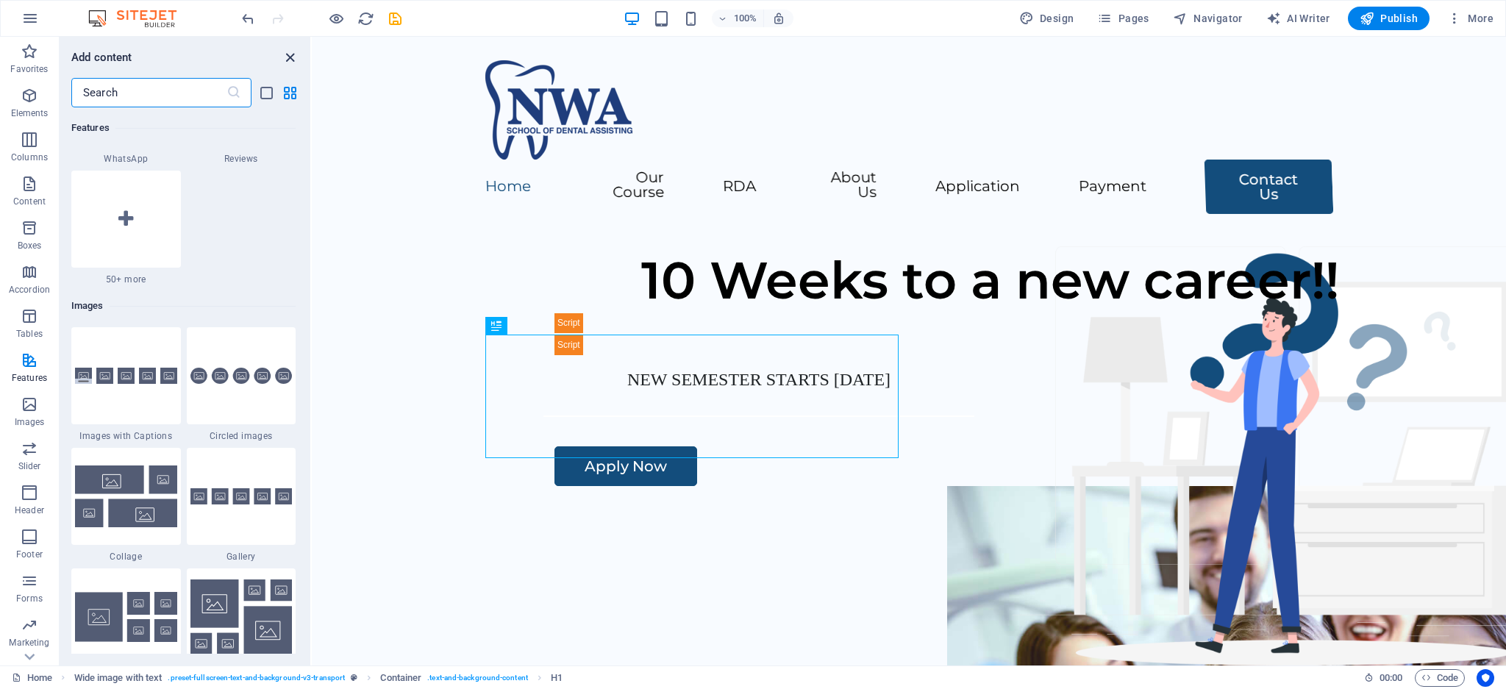
click at [293, 60] on icon "close panel" at bounding box center [290, 57] width 17 height 17
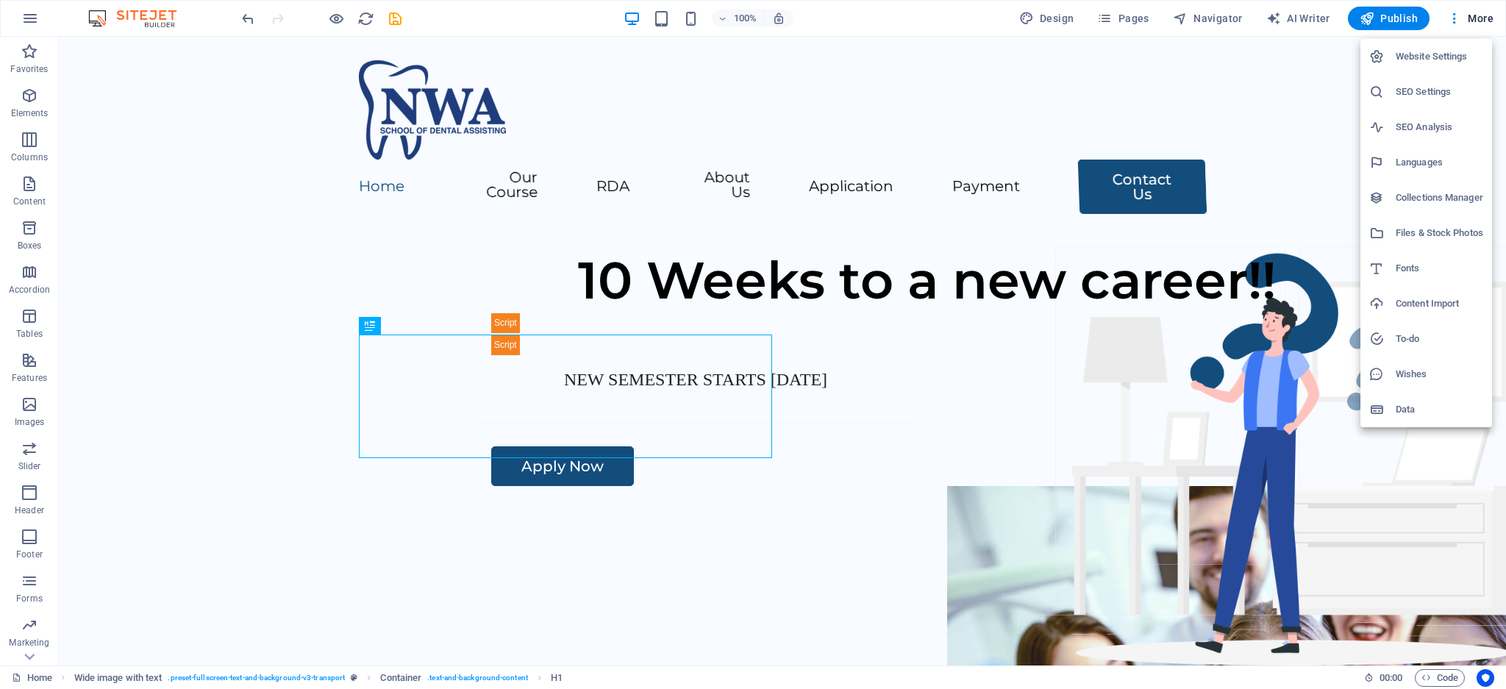
click at [1381, 54] on icon at bounding box center [1376, 56] width 15 height 15
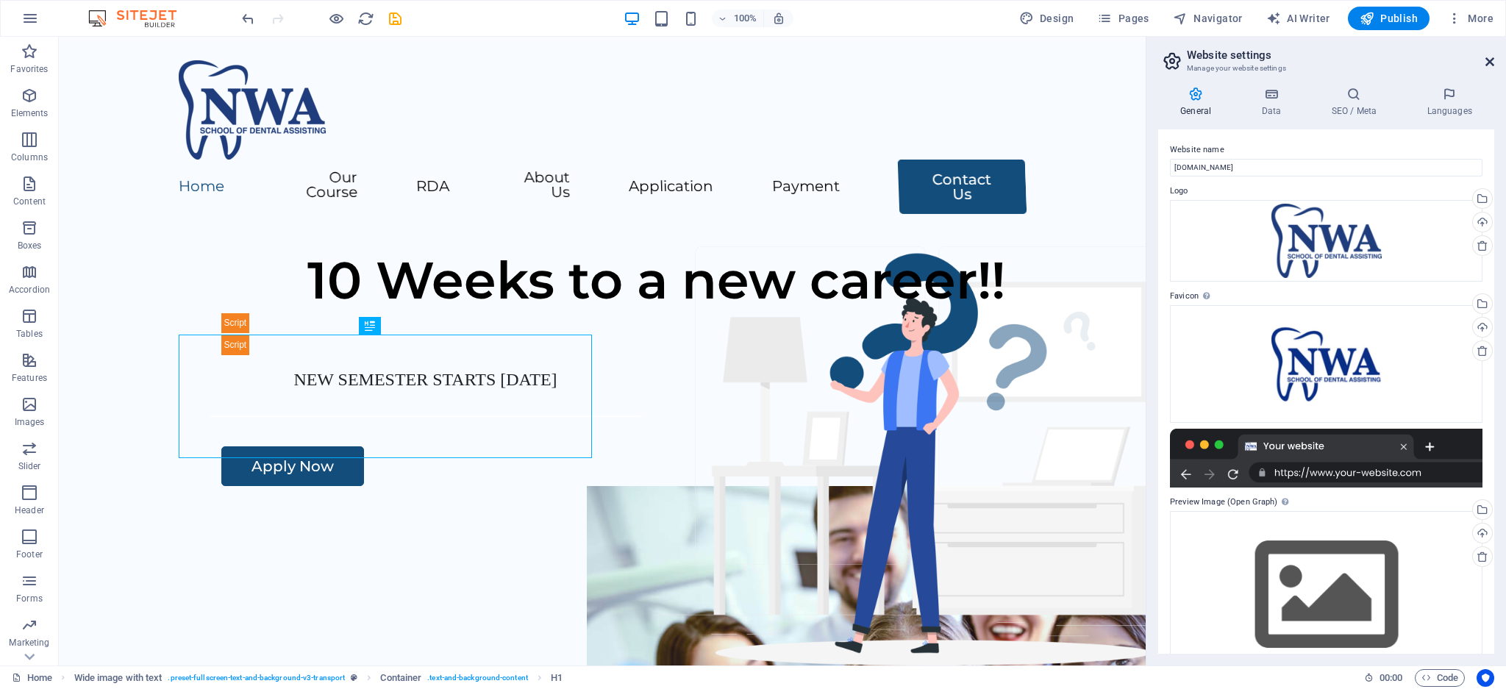
click at [1491, 60] on icon at bounding box center [1489, 62] width 9 height 12
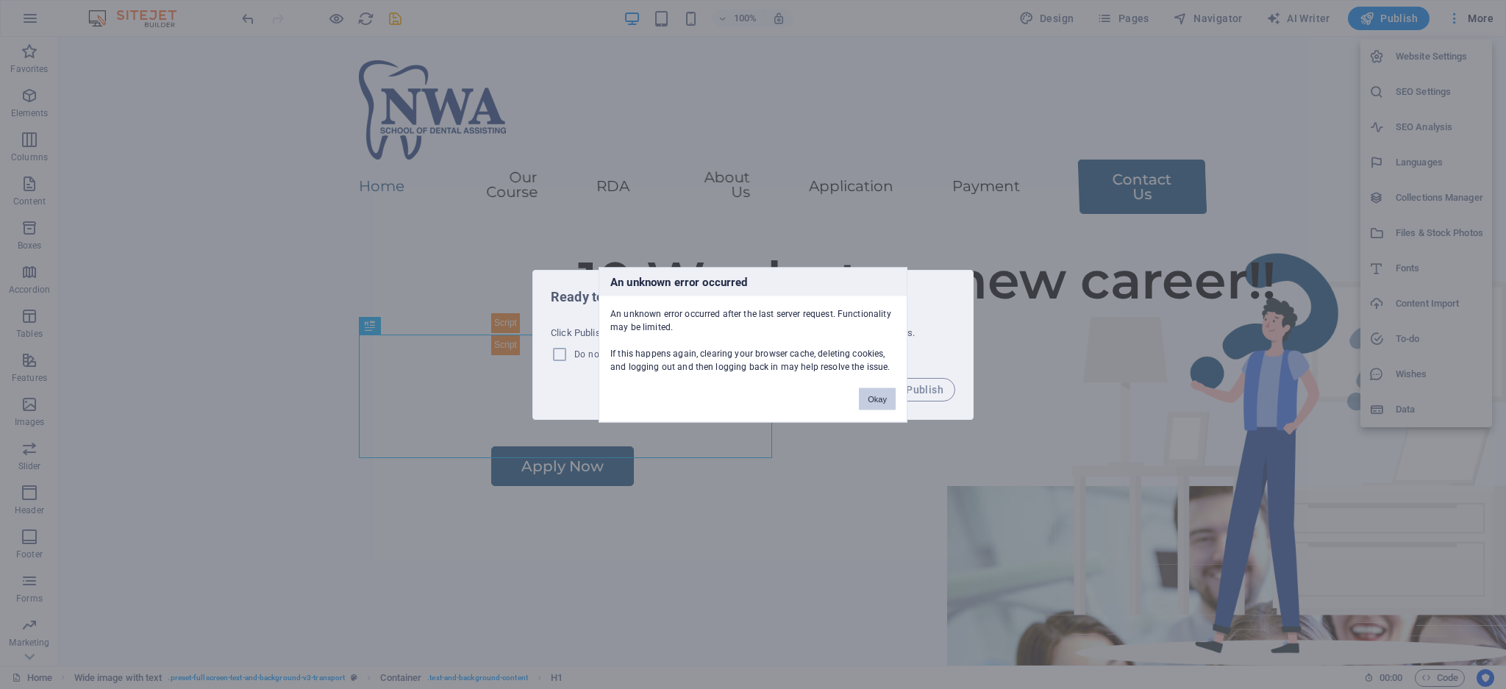
click at [879, 399] on button "Okay" at bounding box center [877, 399] width 37 height 22
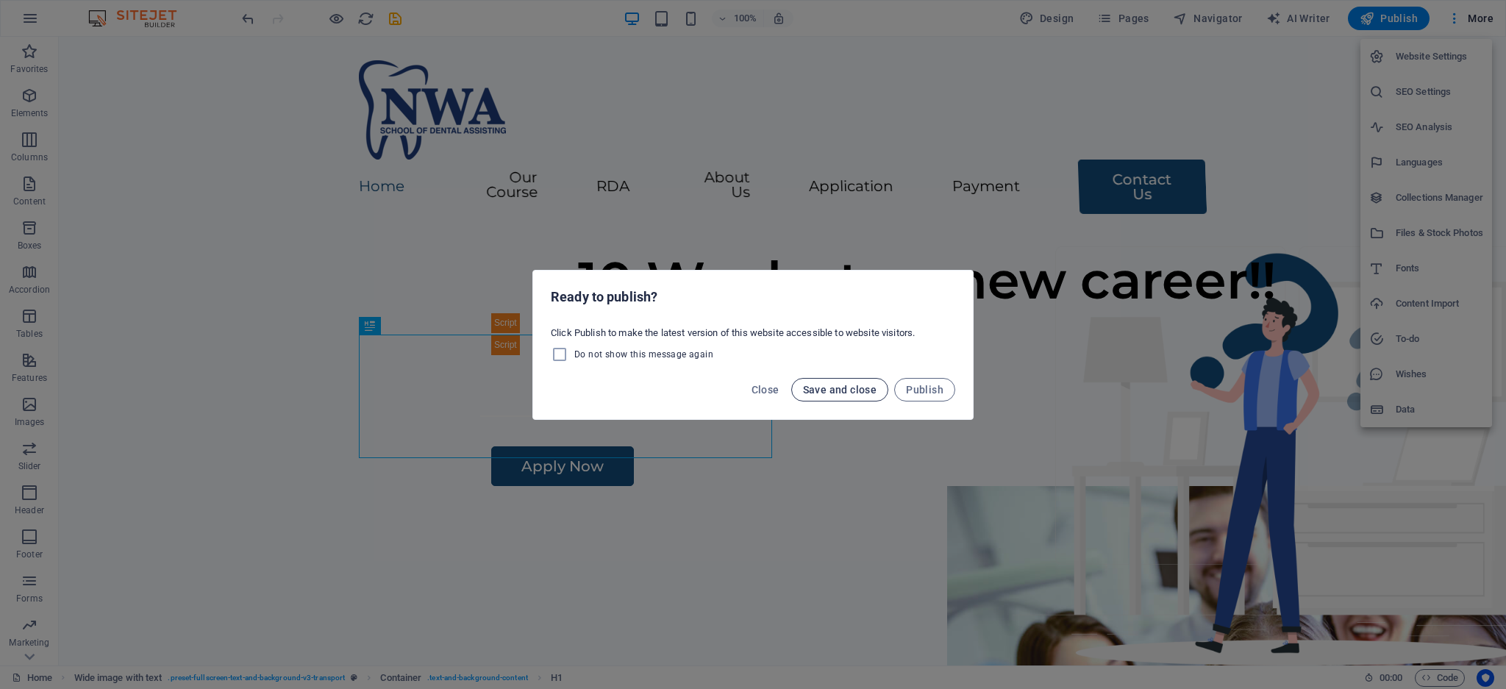
click at [834, 384] on span "Save and close" at bounding box center [840, 390] width 74 height 12
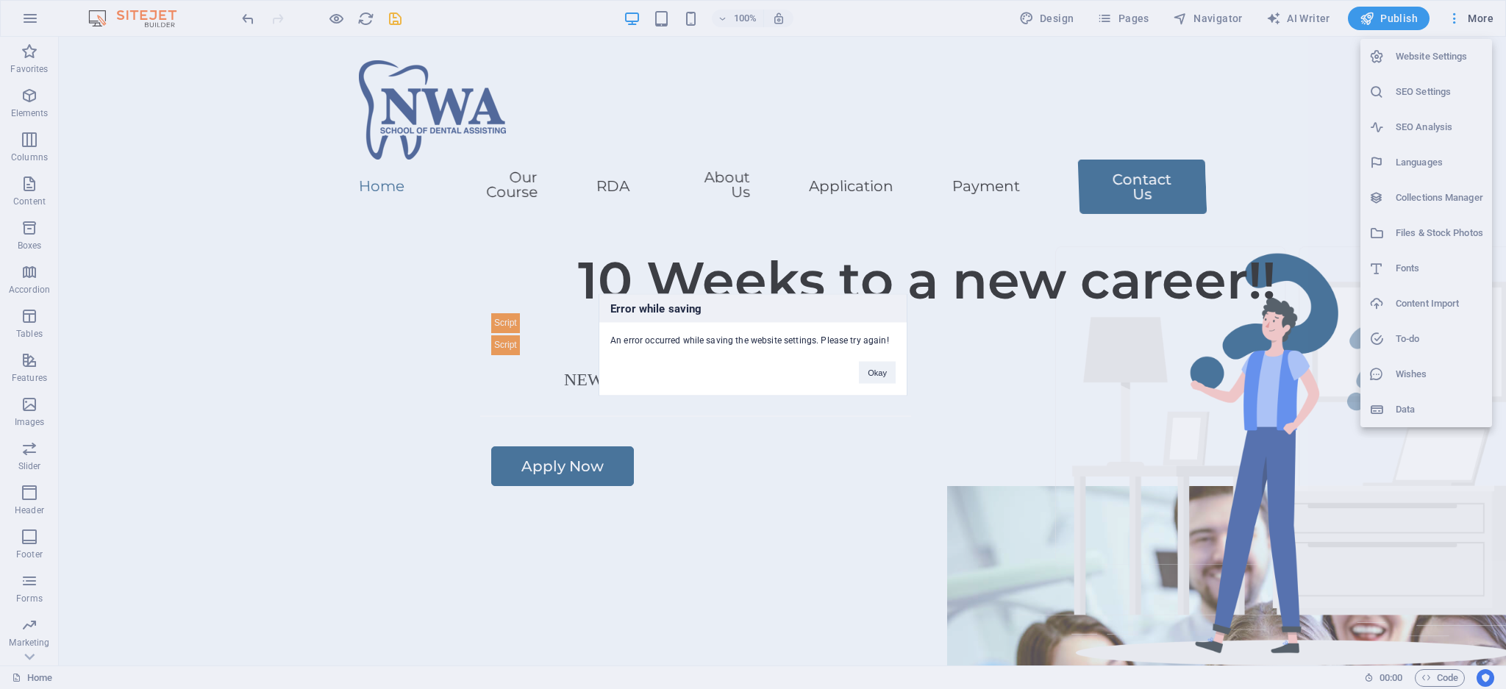
click at [1367, 22] on div "Error while saving An error occurred while saving the website settings. Please …" at bounding box center [753, 344] width 1506 height 689
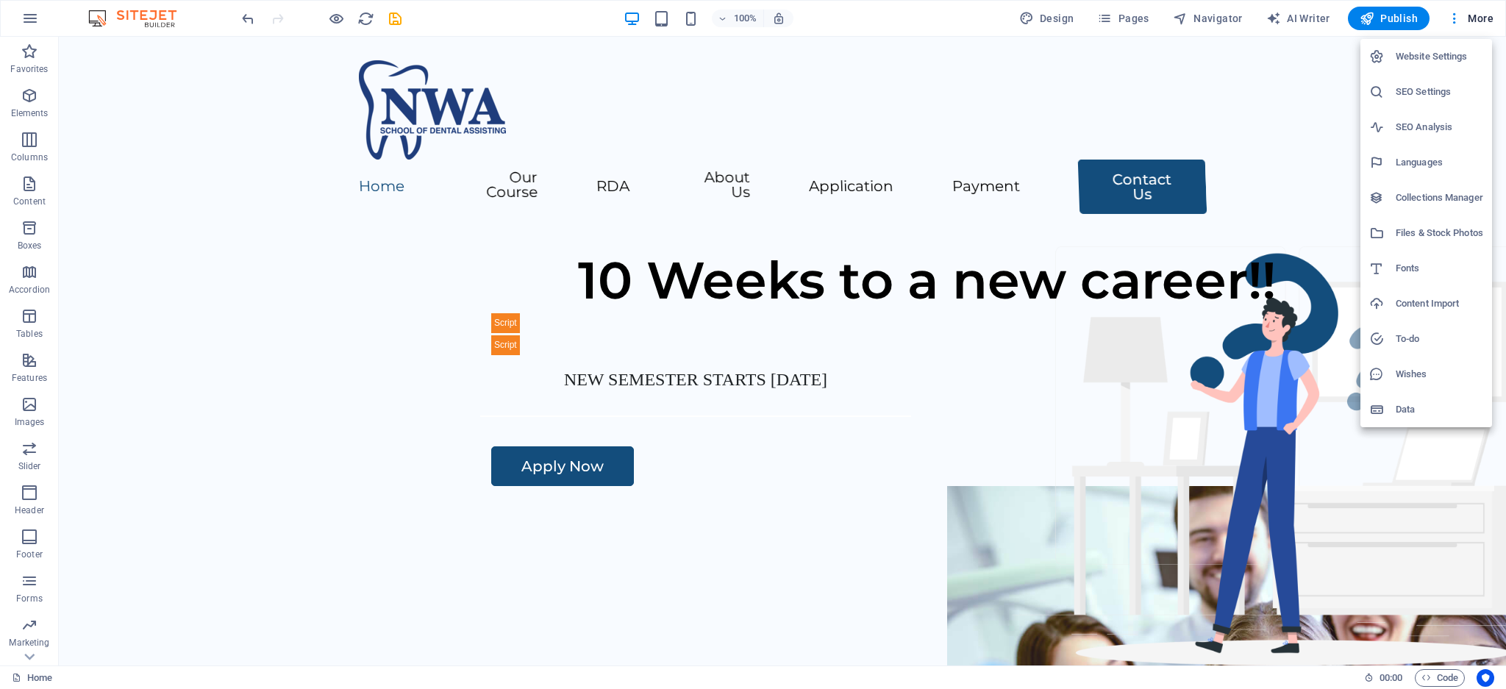
click at [1363, 20] on div at bounding box center [753, 344] width 1506 height 689
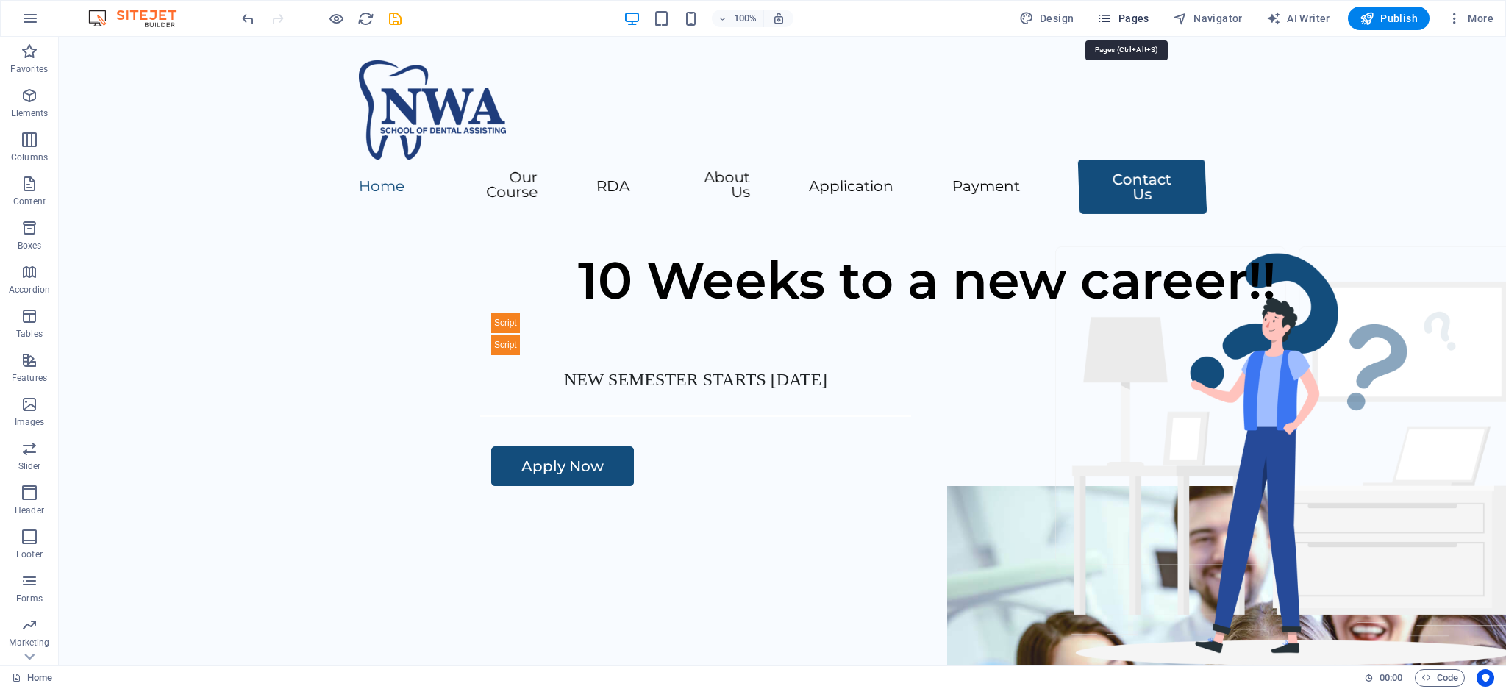
click at [1128, 13] on span "Pages" at bounding box center [1122, 18] width 51 height 15
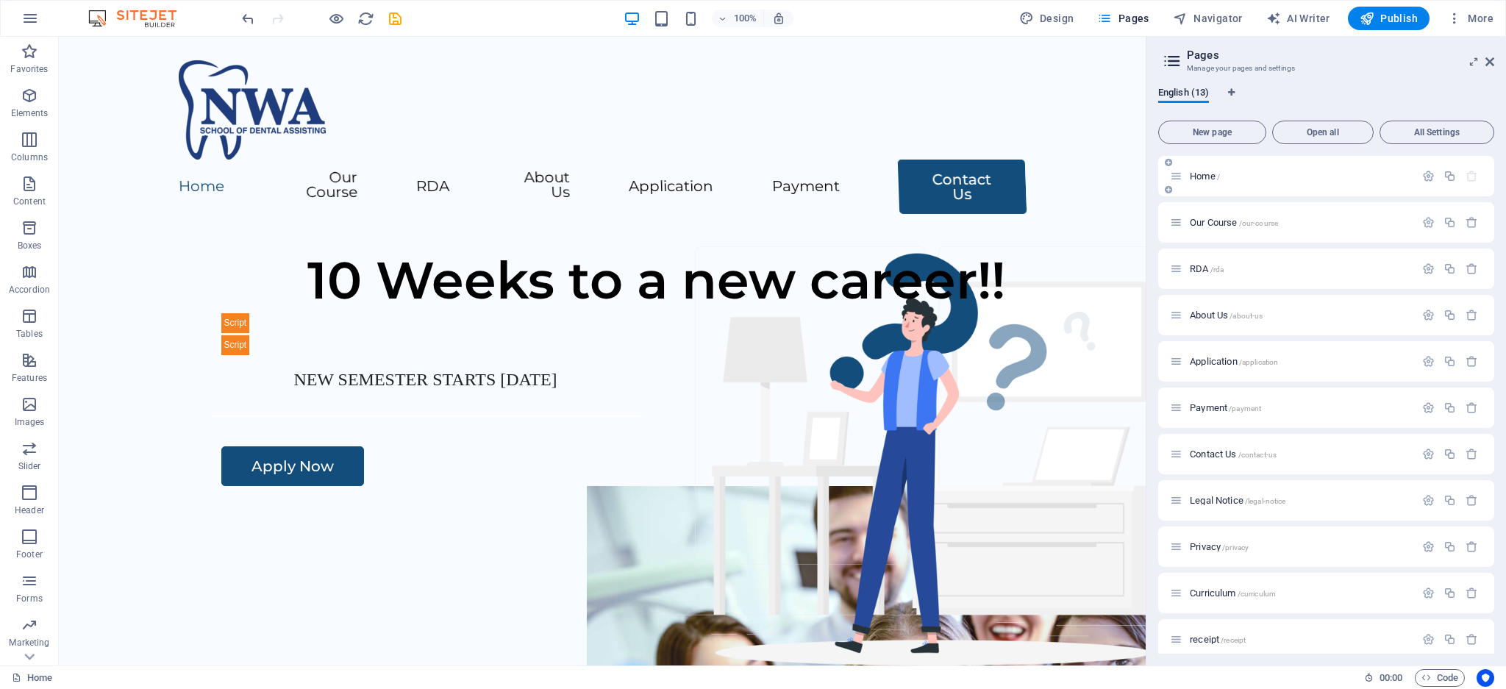
click at [1218, 170] on div "Home /" at bounding box center [1292, 176] width 245 height 17
click at [1194, 174] on span "Home /" at bounding box center [1205, 176] width 30 height 11
click at [1422, 171] on icon "button" at bounding box center [1428, 176] width 13 height 13
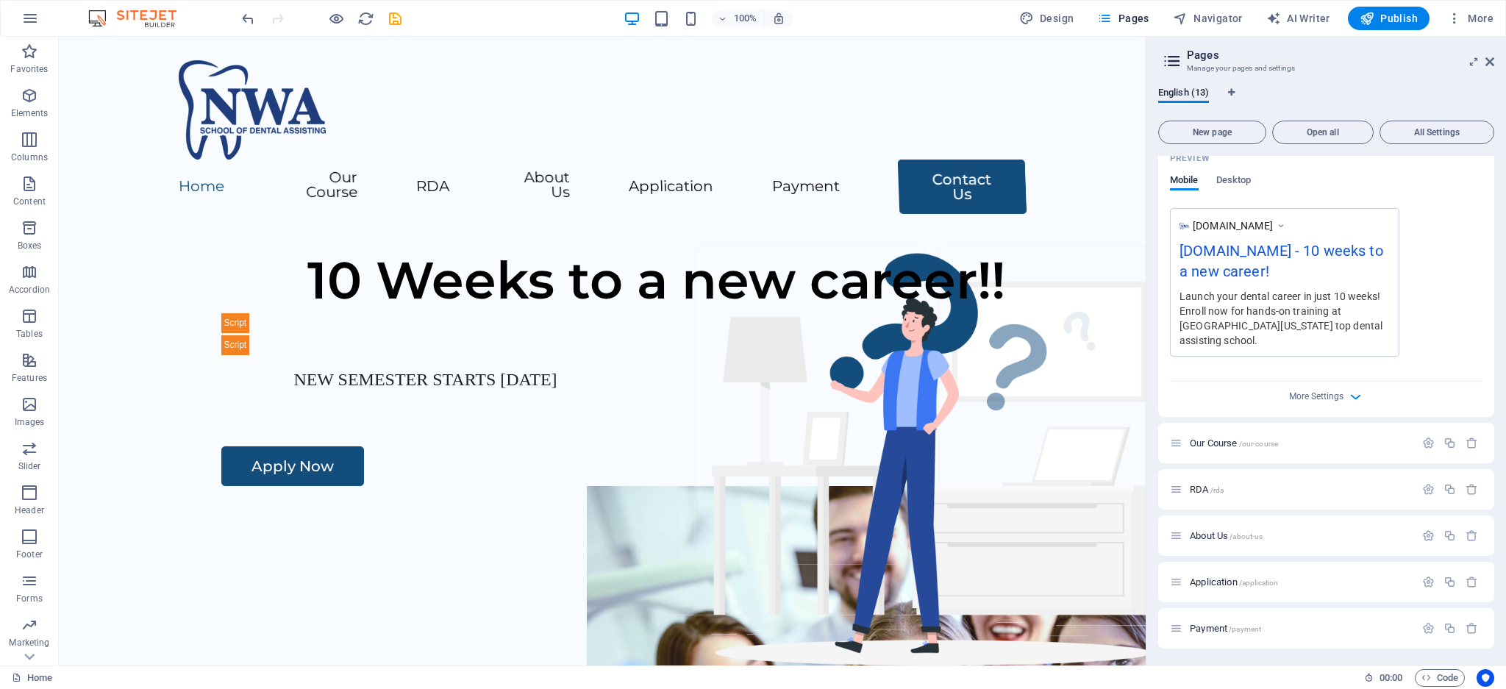
scroll to position [490, 0]
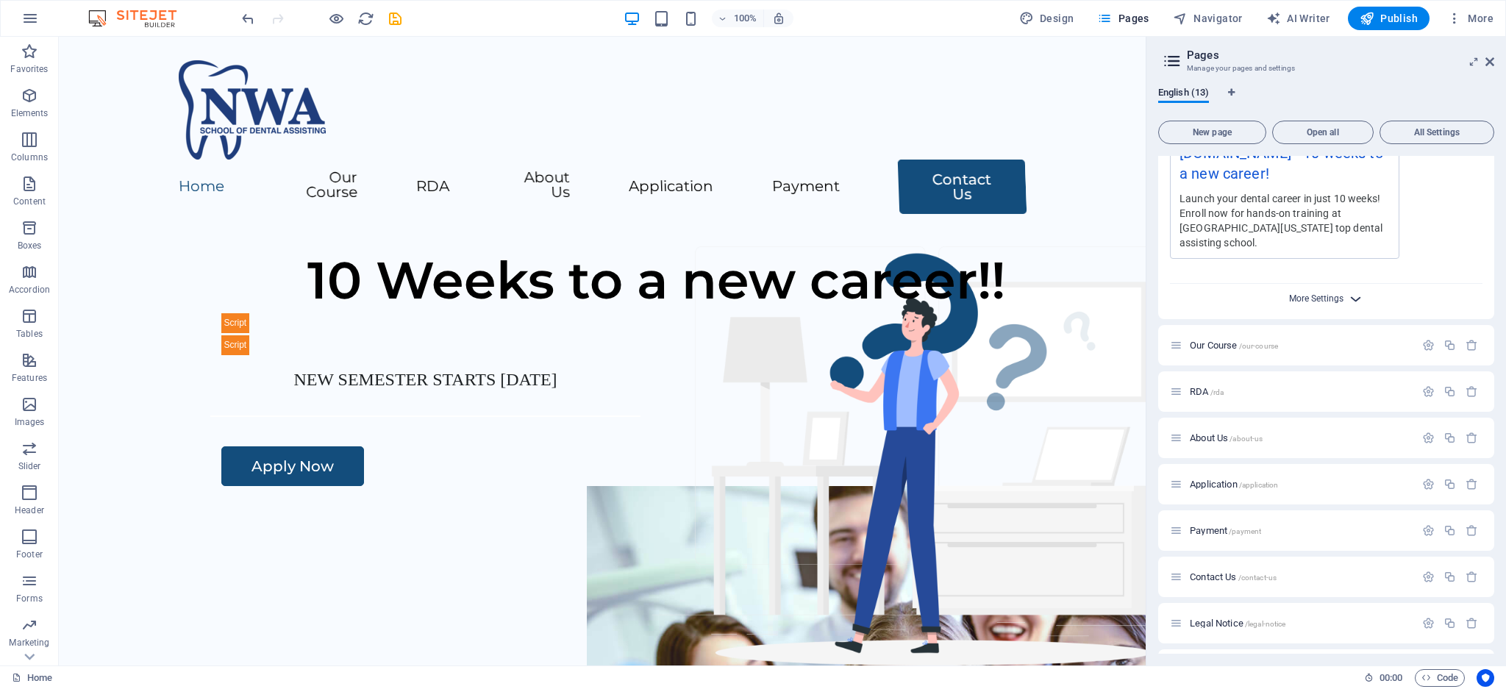
click at [1320, 293] on span "More Settings" at bounding box center [1316, 298] width 54 height 10
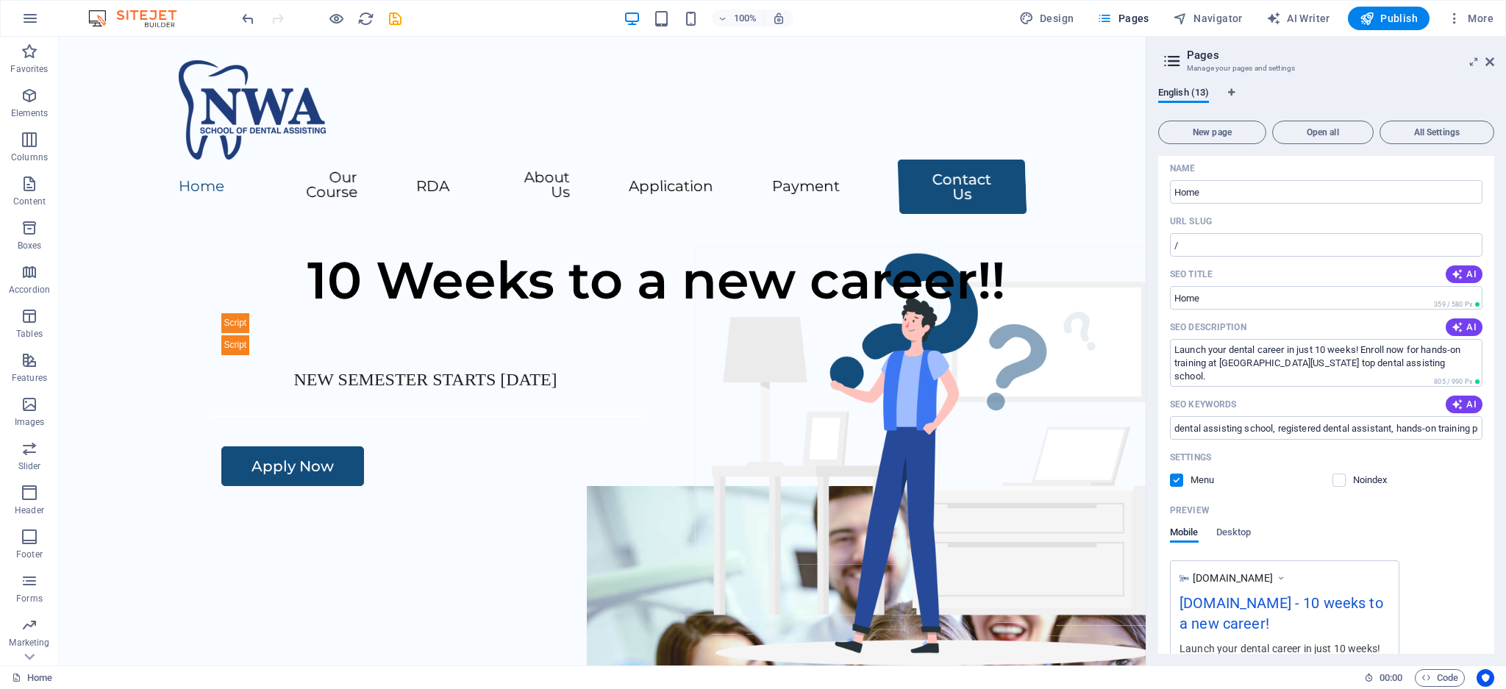
scroll to position [0, 0]
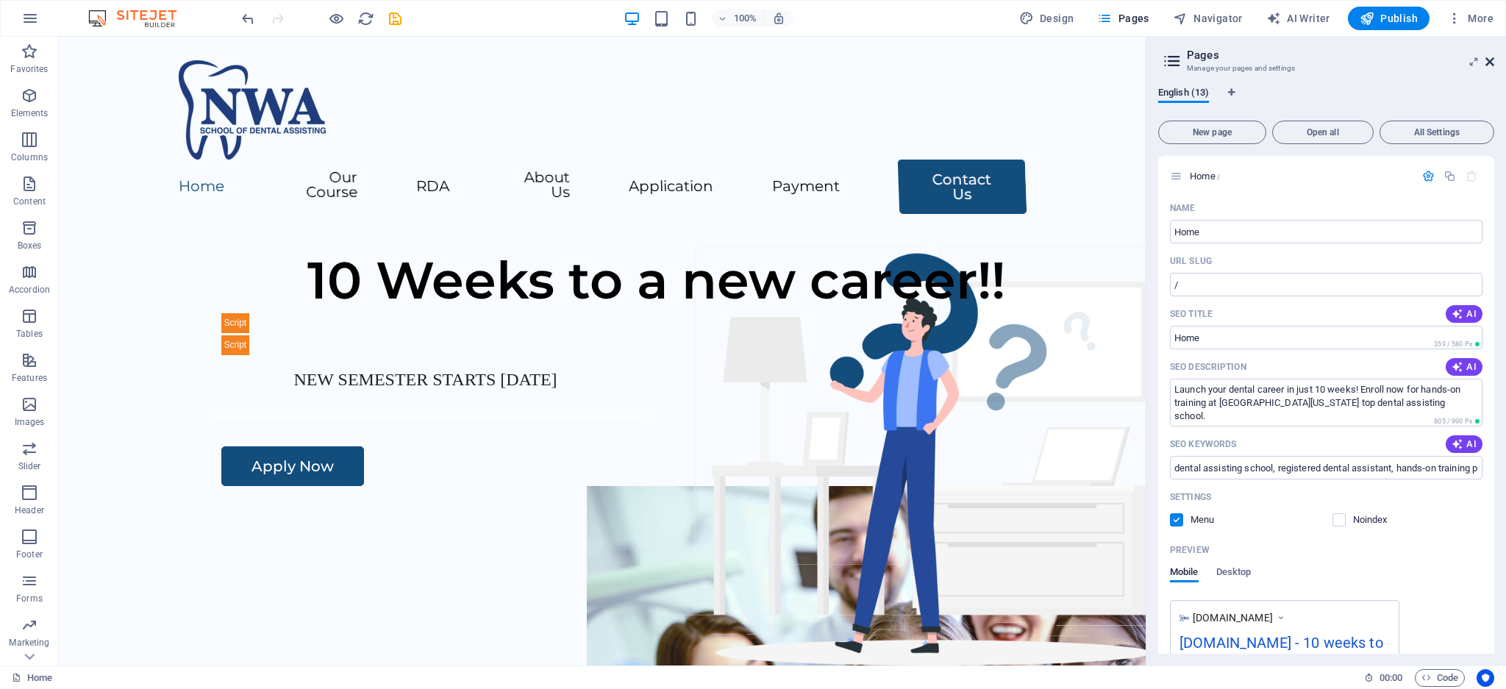
drag, startPoint x: 1491, startPoint y: 56, endPoint x: 1410, endPoint y: 40, distance: 82.3
click at [1491, 56] on icon at bounding box center [1489, 62] width 9 height 12
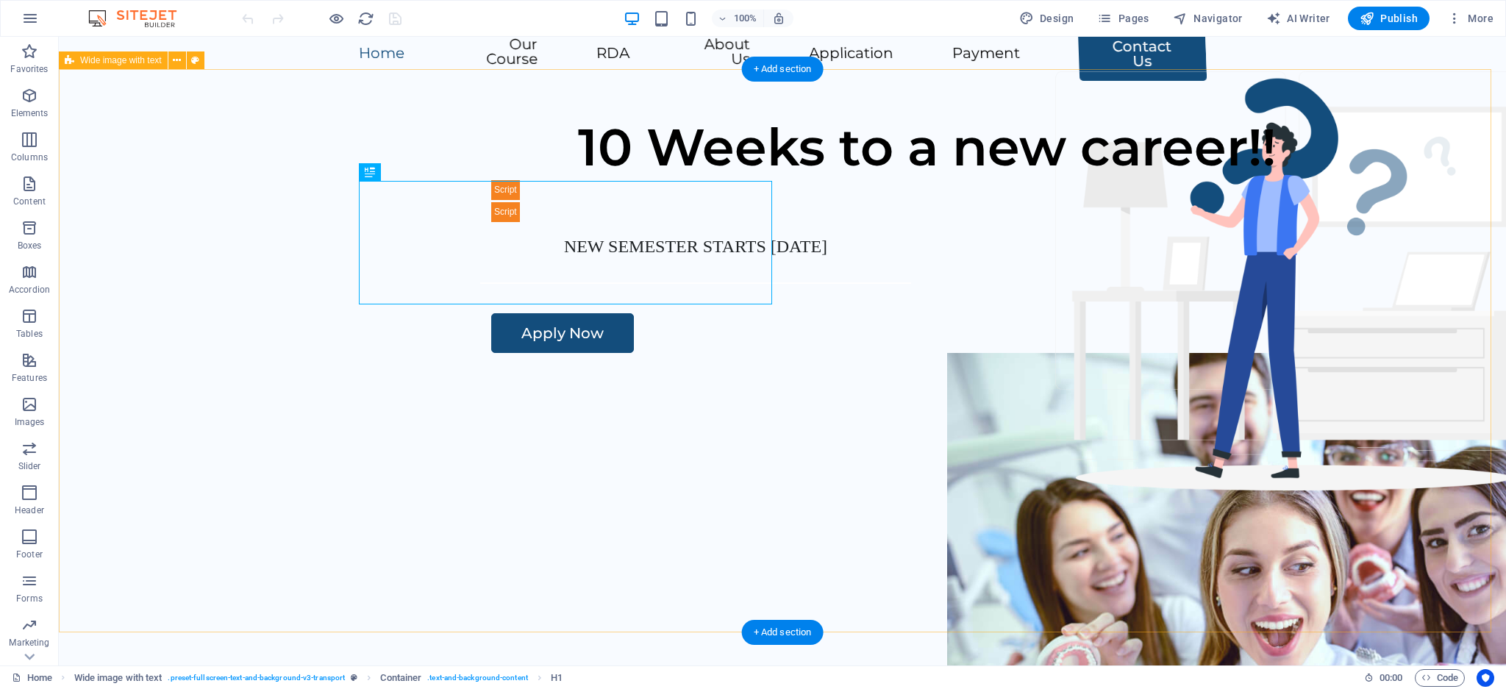
scroll to position [196, 0]
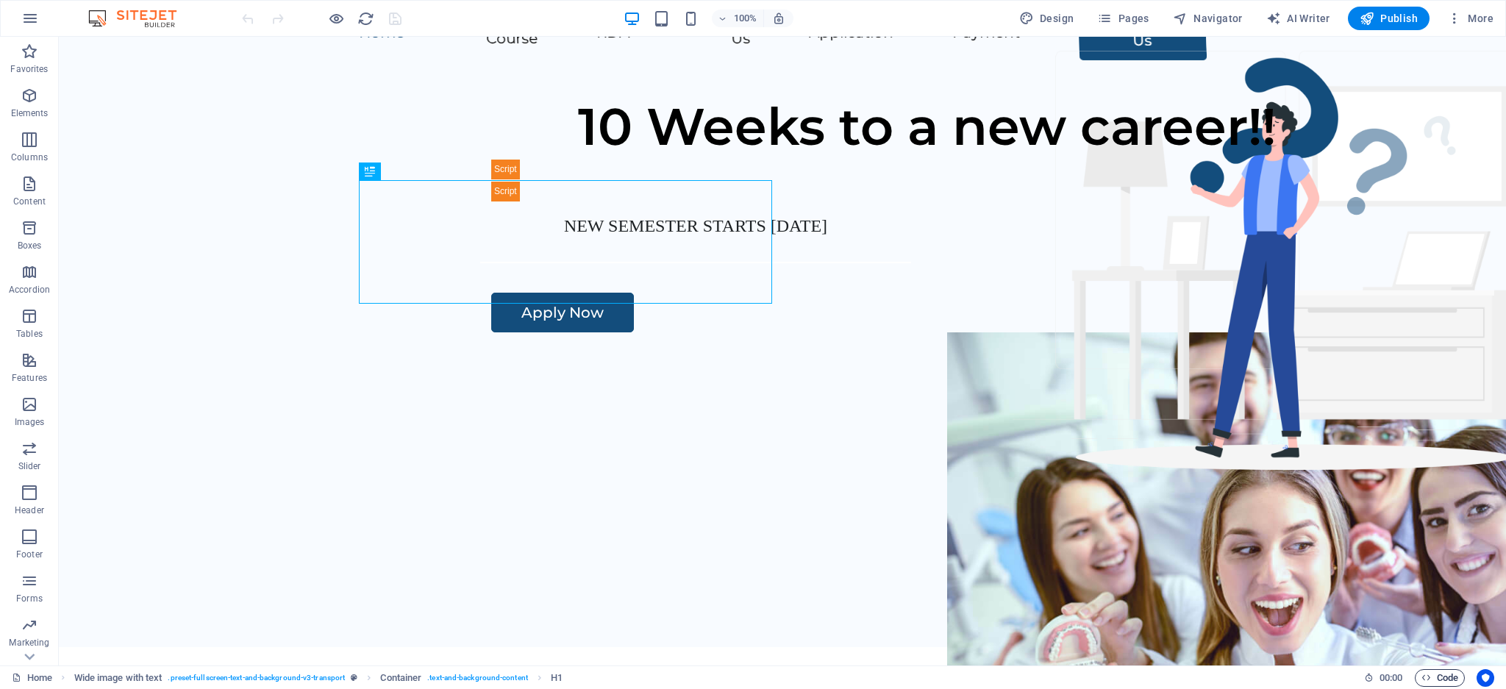
click at [1427, 675] on icon "button" at bounding box center [1426, 678] width 10 height 10
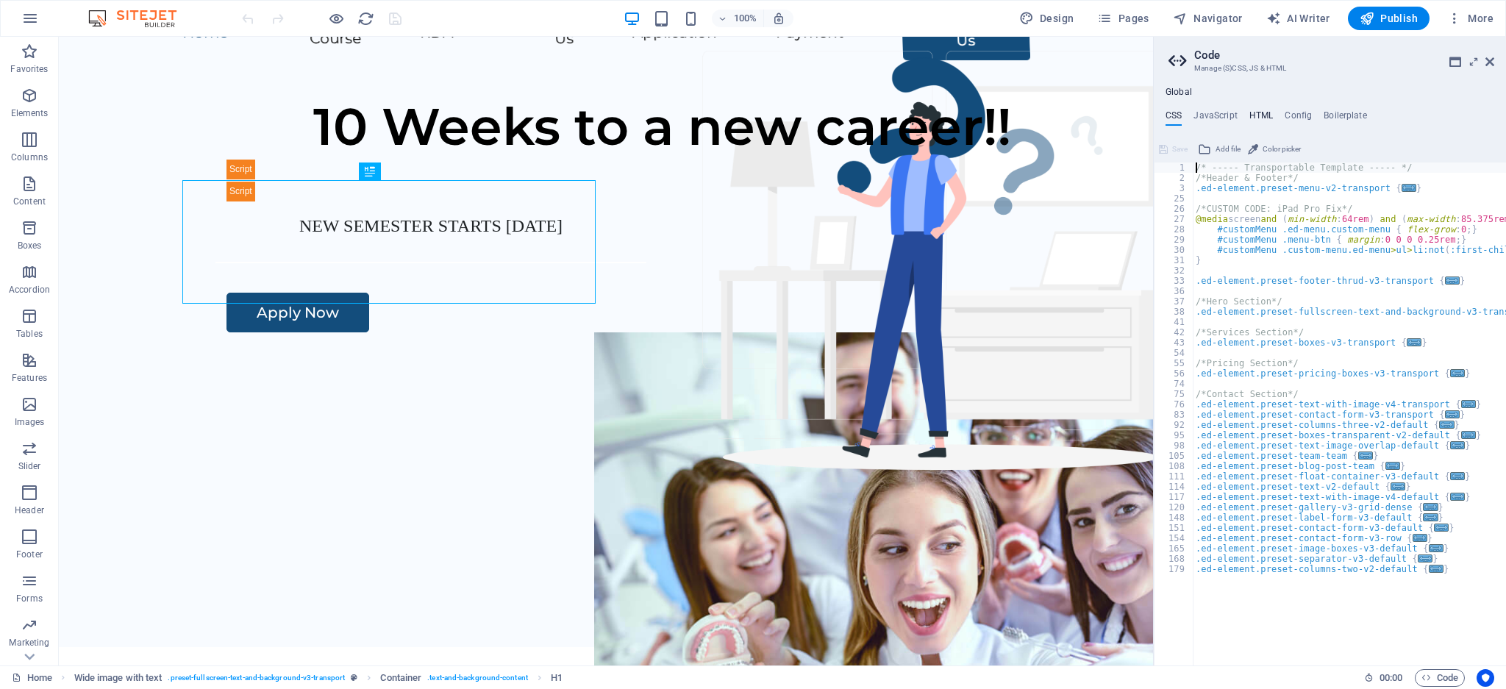
click at [1257, 115] on h4 "HTML" at bounding box center [1261, 118] width 24 height 16
type textarea "{{content}}"
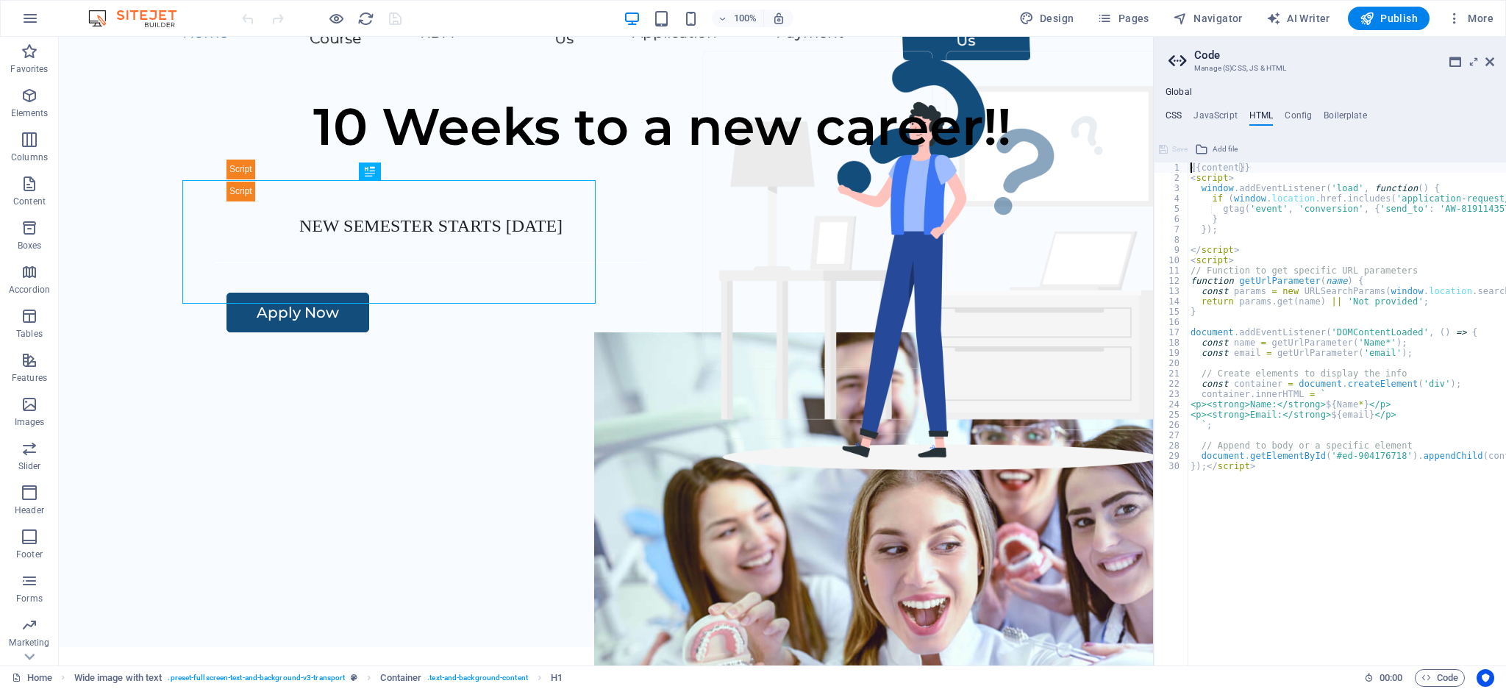
click at [1169, 115] on h4 "CSS" at bounding box center [1174, 118] width 16 height 16
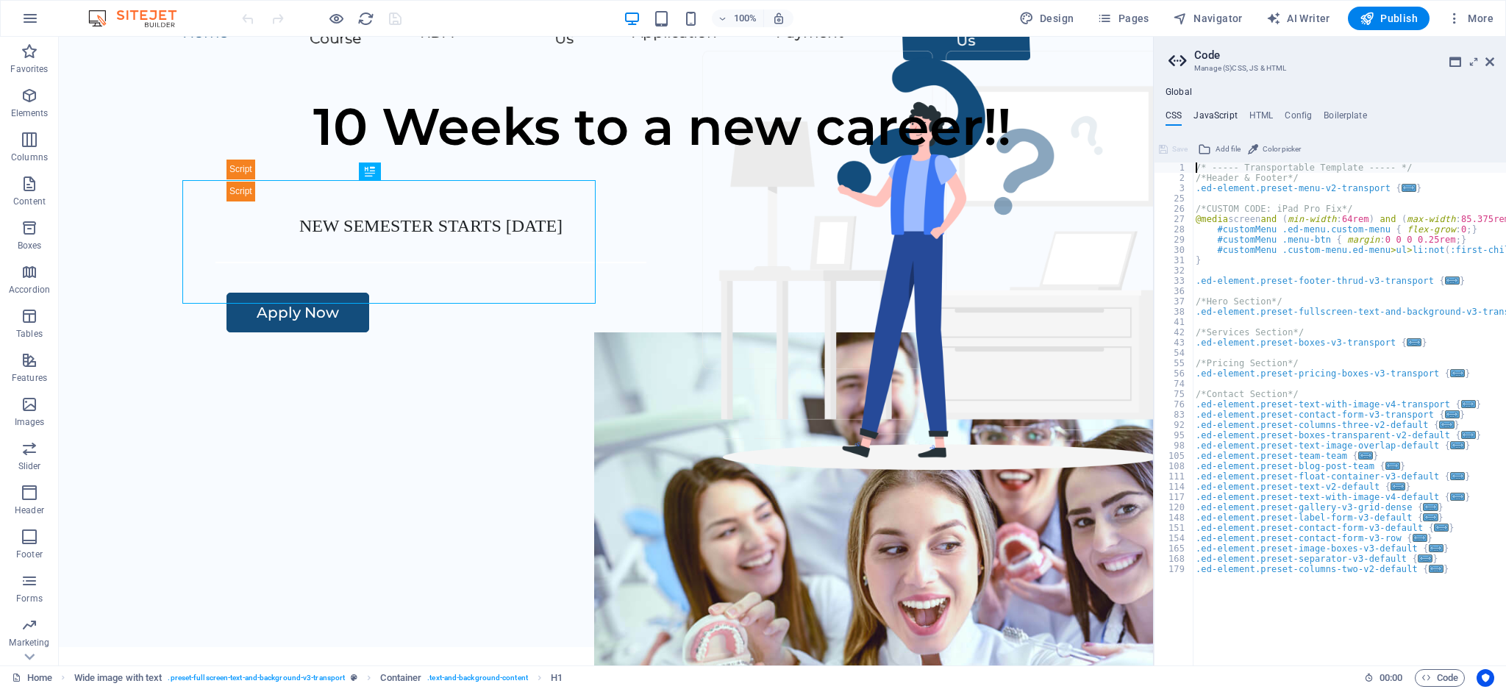
click at [1224, 117] on h4 "JavaScript" at bounding box center [1214, 118] width 43 height 16
type textarea "/* JS for preset "Menu V2" */"
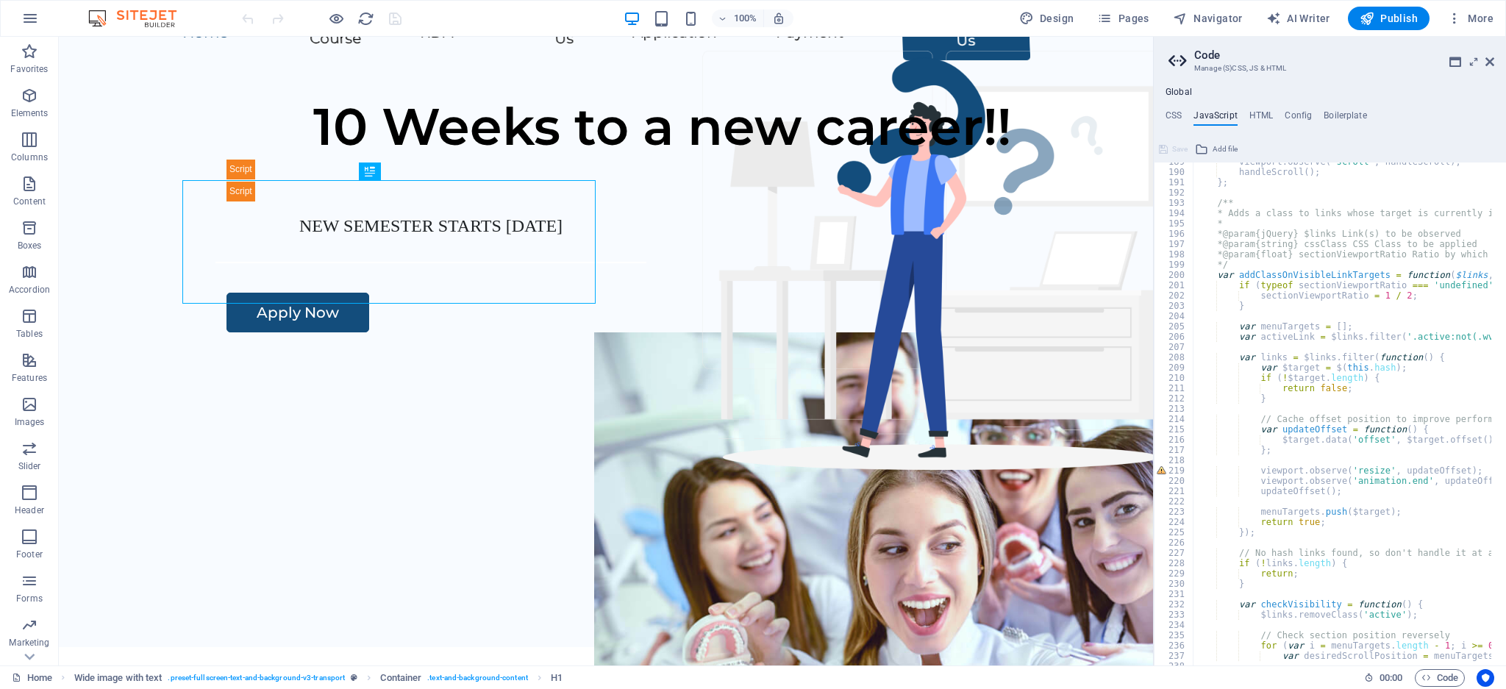
scroll to position [2115, 0]
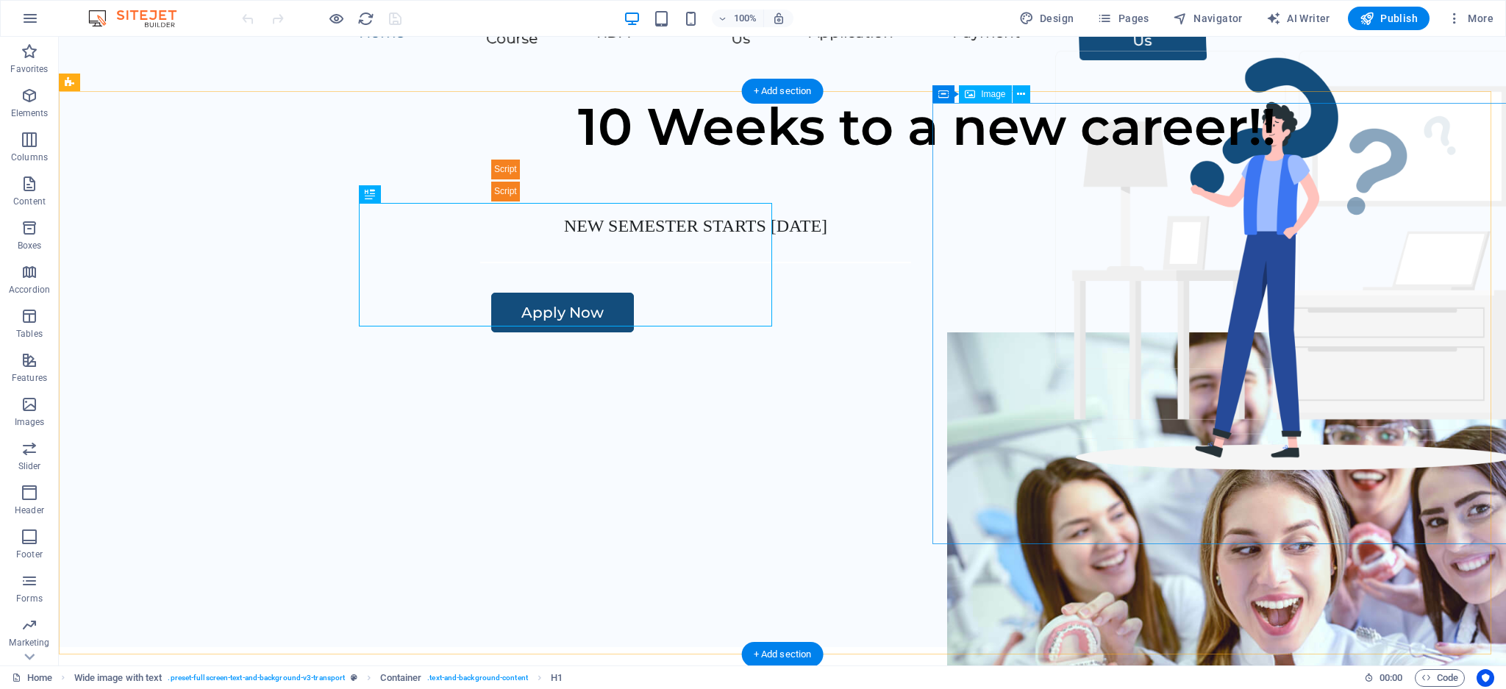
scroll to position [0, 0]
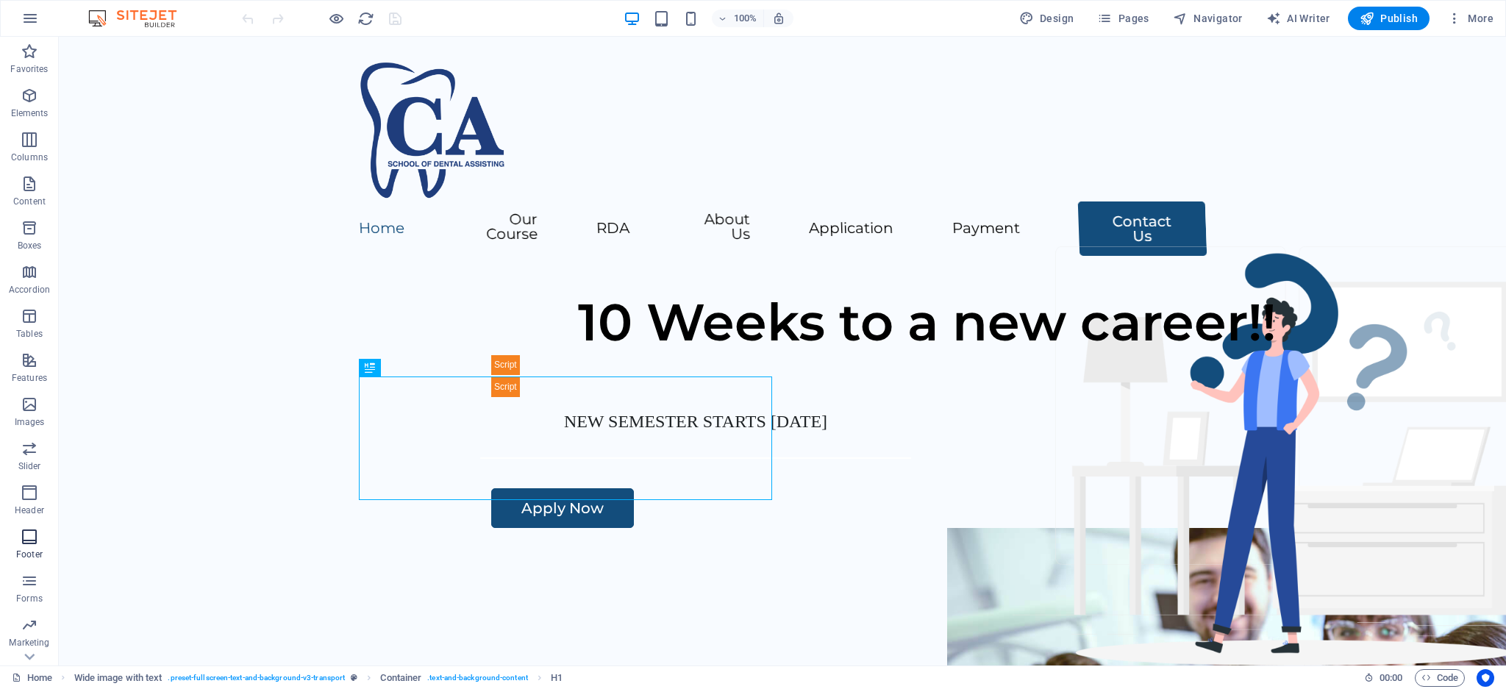
click at [32, 542] on icon "button" at bounding box center [30, 537] width 18 height 18
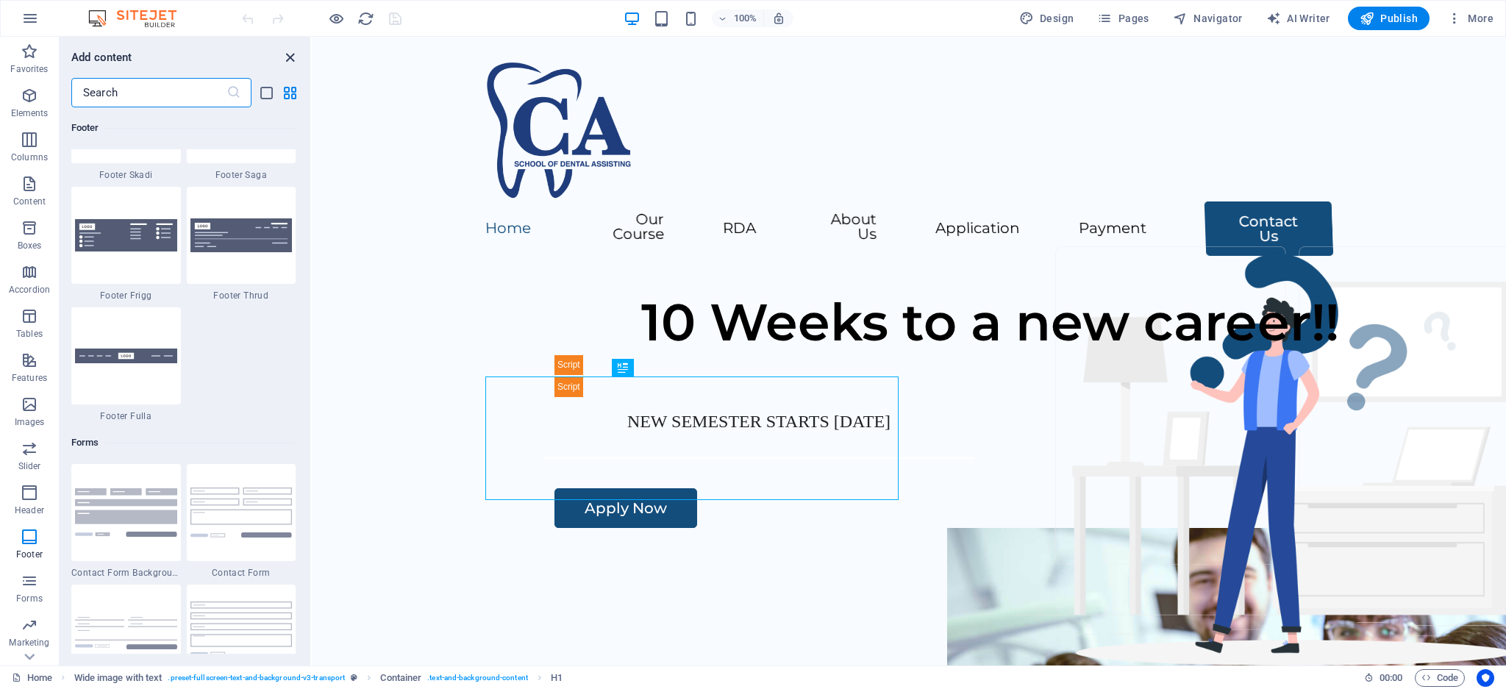
drag, startPoint x: 288, startPoint y: 55, endPoint x: 238, endPoint y: 19, distance: 61.6
click at [288, 55] on icon "close panel" at bounding box center [290, 57] width 17 height 17
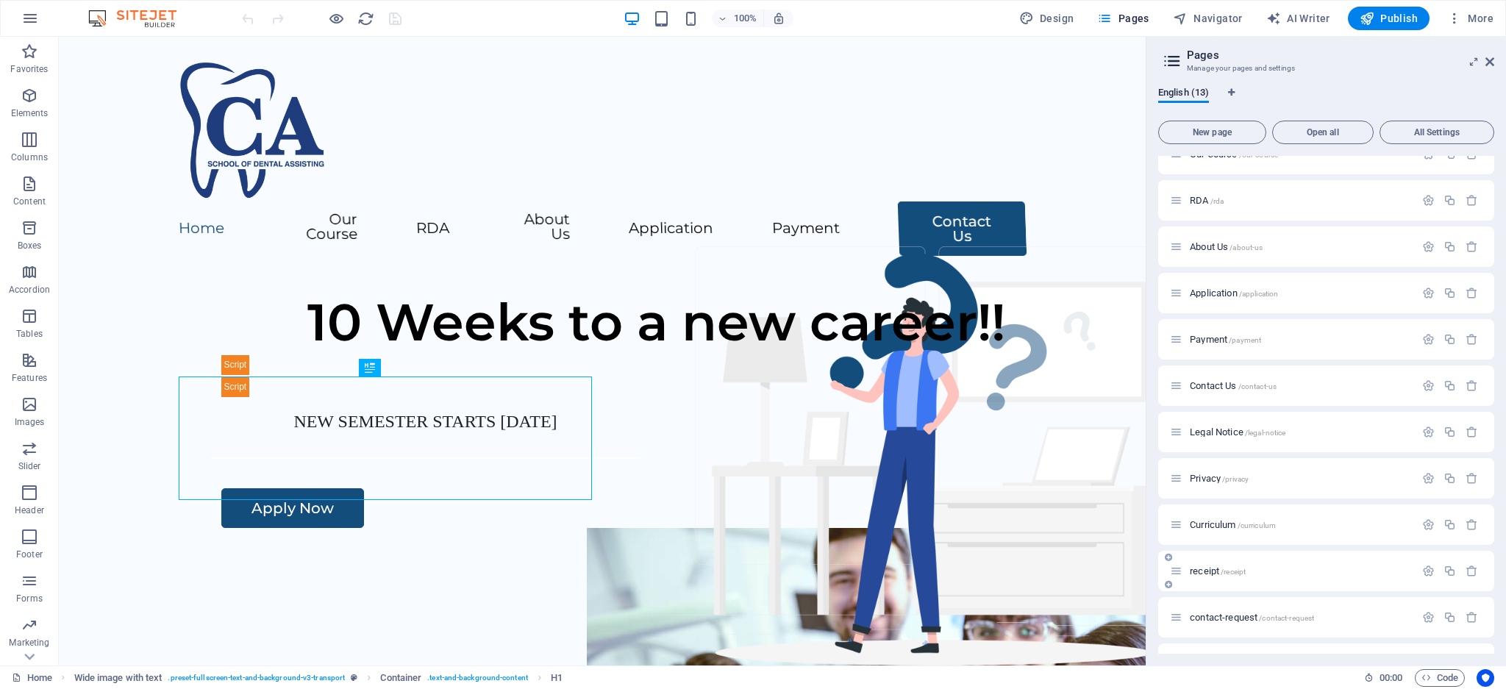
scroll to position [104, 0]
click at [1222, 628] on span "application-request /application-request" at bounding box center [1265, 628] width 150 height 11
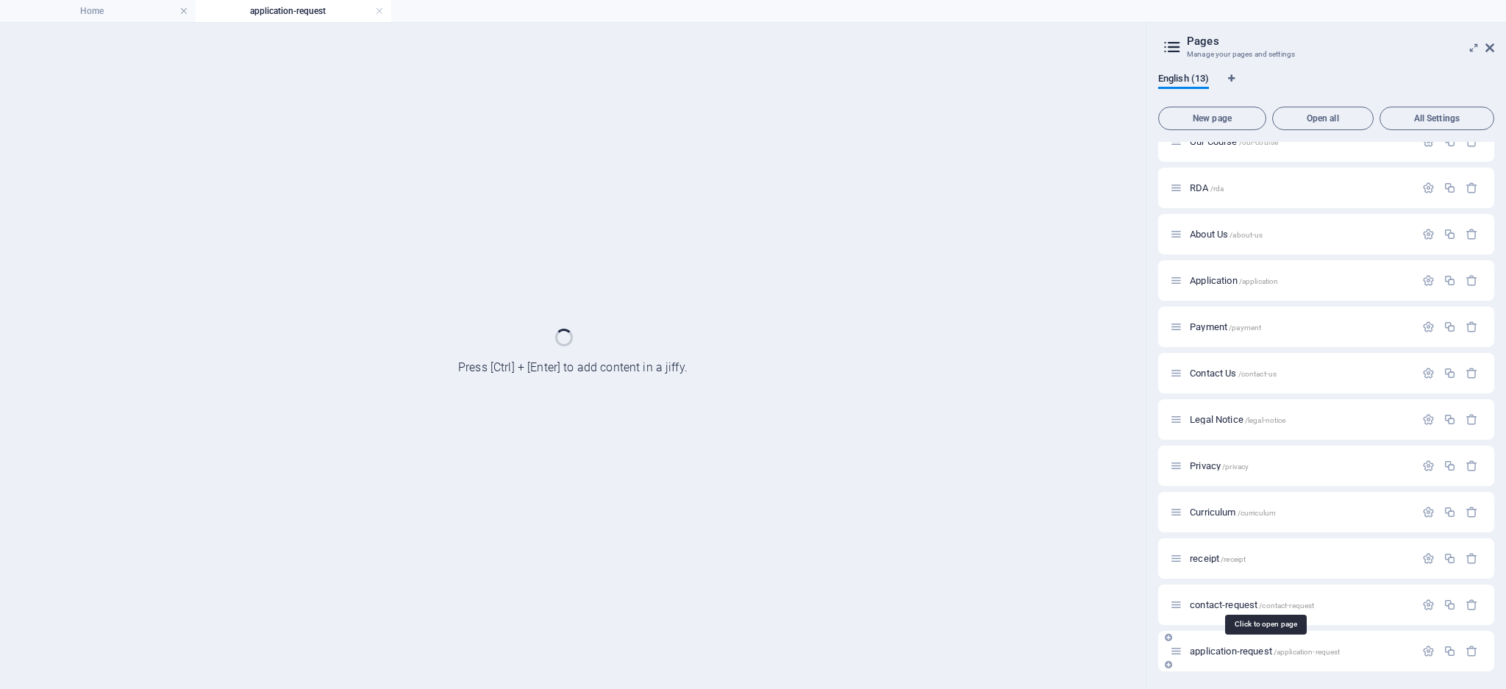
scroll to position [66, 0]
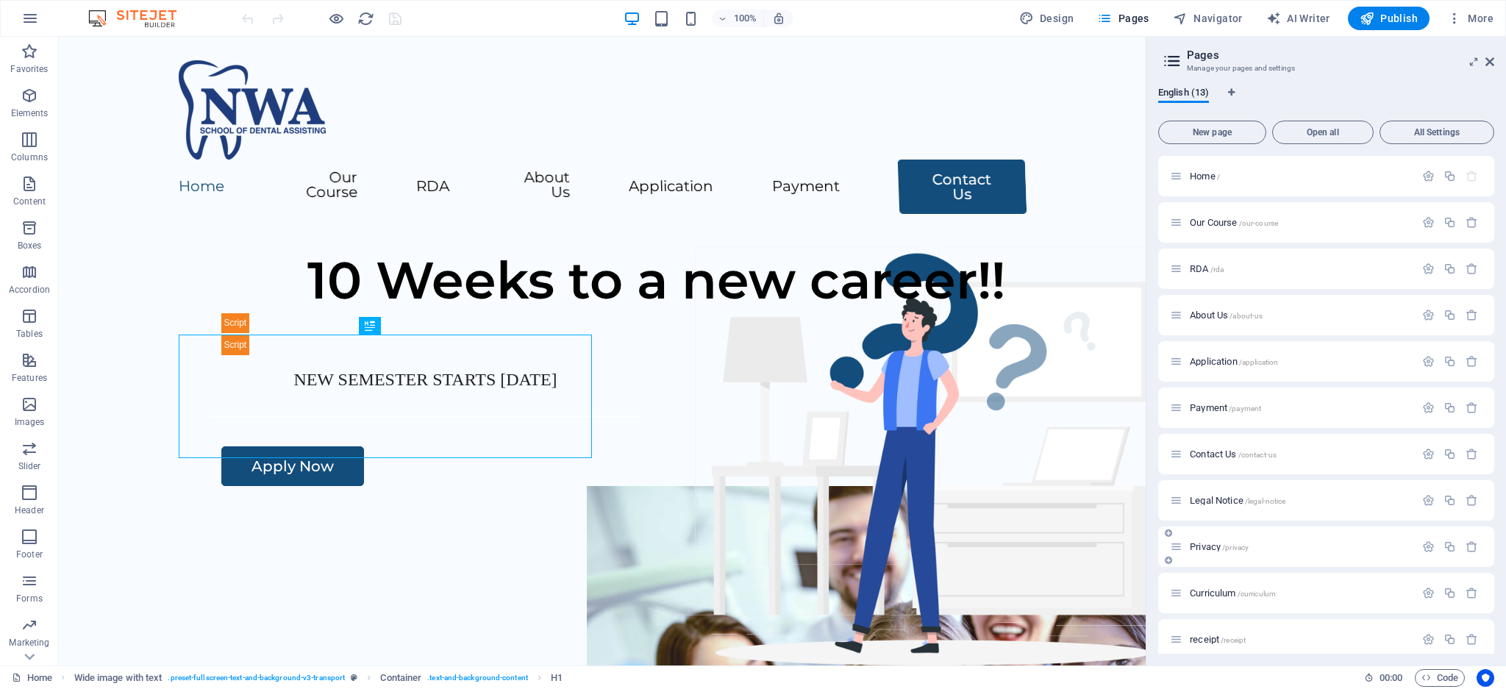
scroll to position [104, 0]
click at [1229, 624] on span "application-request /application-request" at bounding box center [1265, 628] width 150 height 11
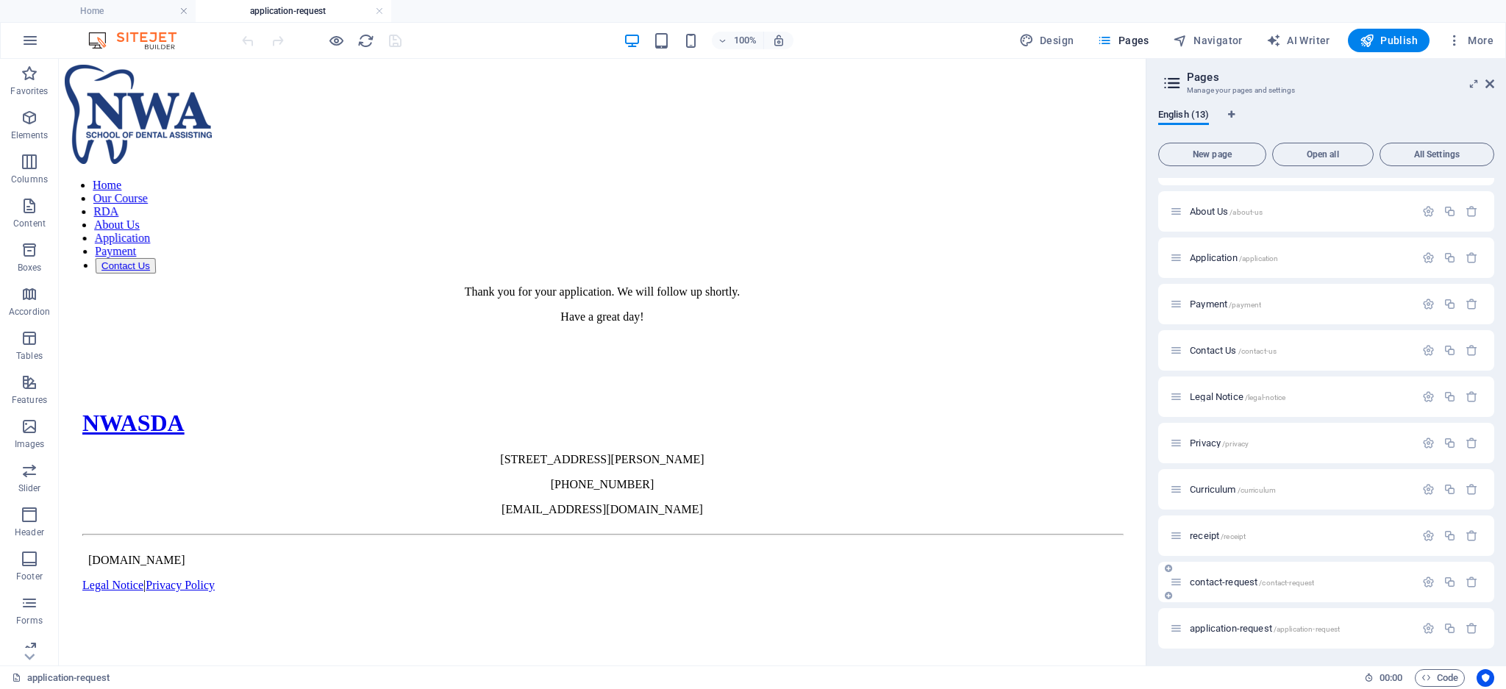
scroll to position [0, 0]
click at [1422, 625] on icon "button" at bounding box center [1428, 628] width 13 height 13
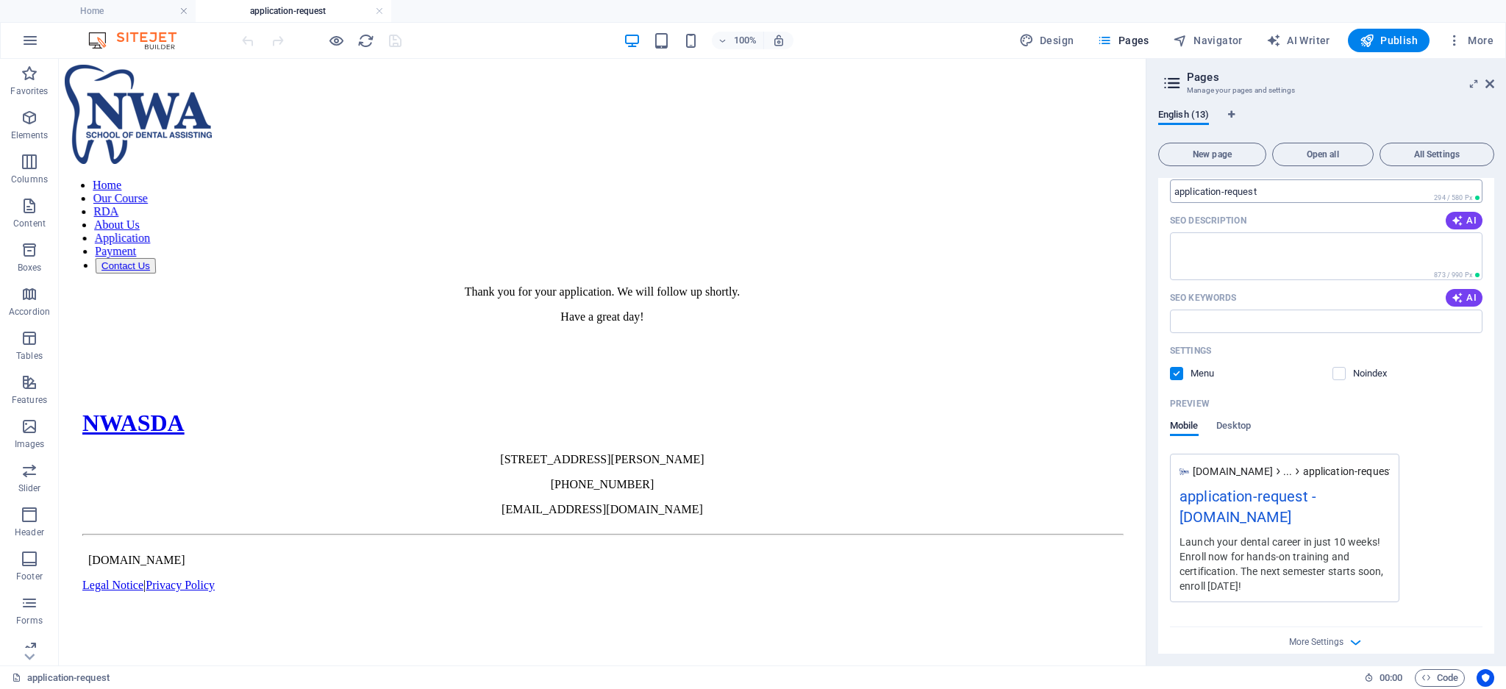
scroll to position [738, 0]
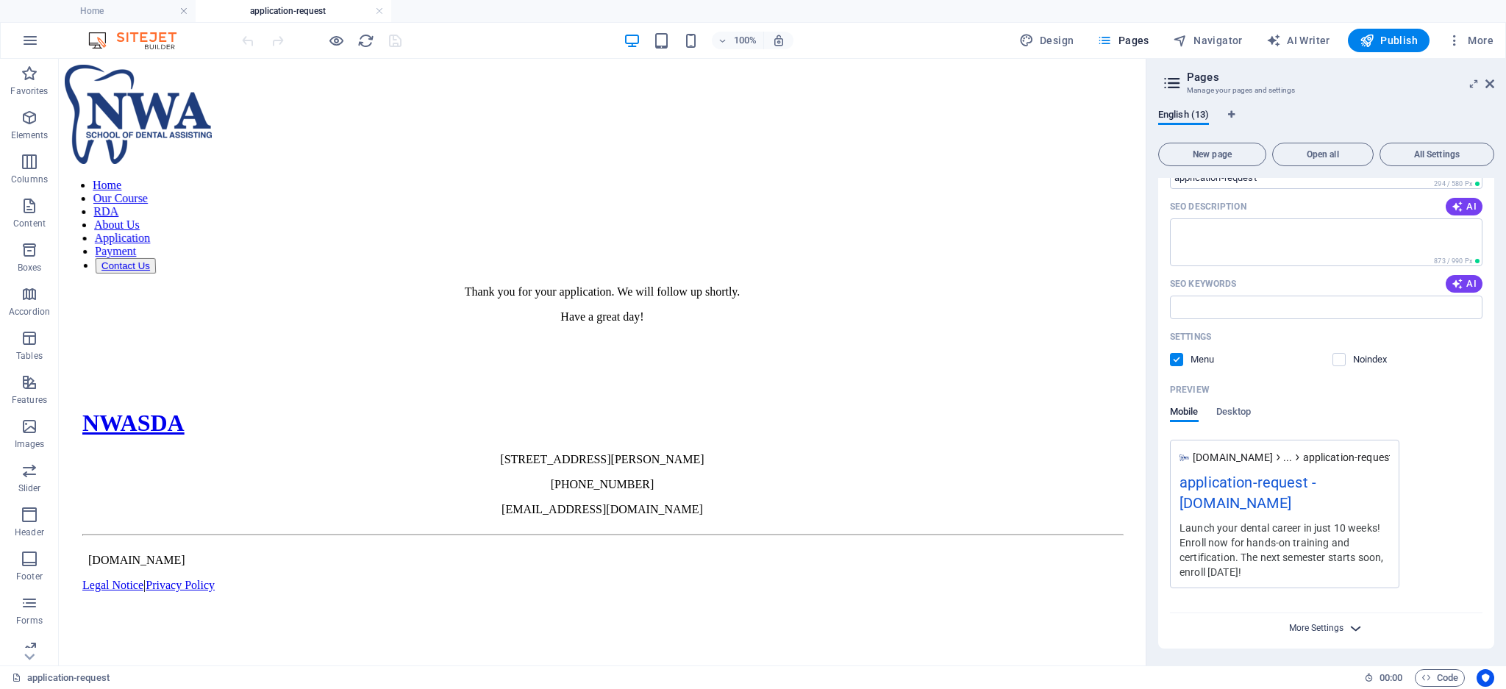
click at [1320, 624] on span "More Settings" at bounding box center [1316, 628] width 54 height 10
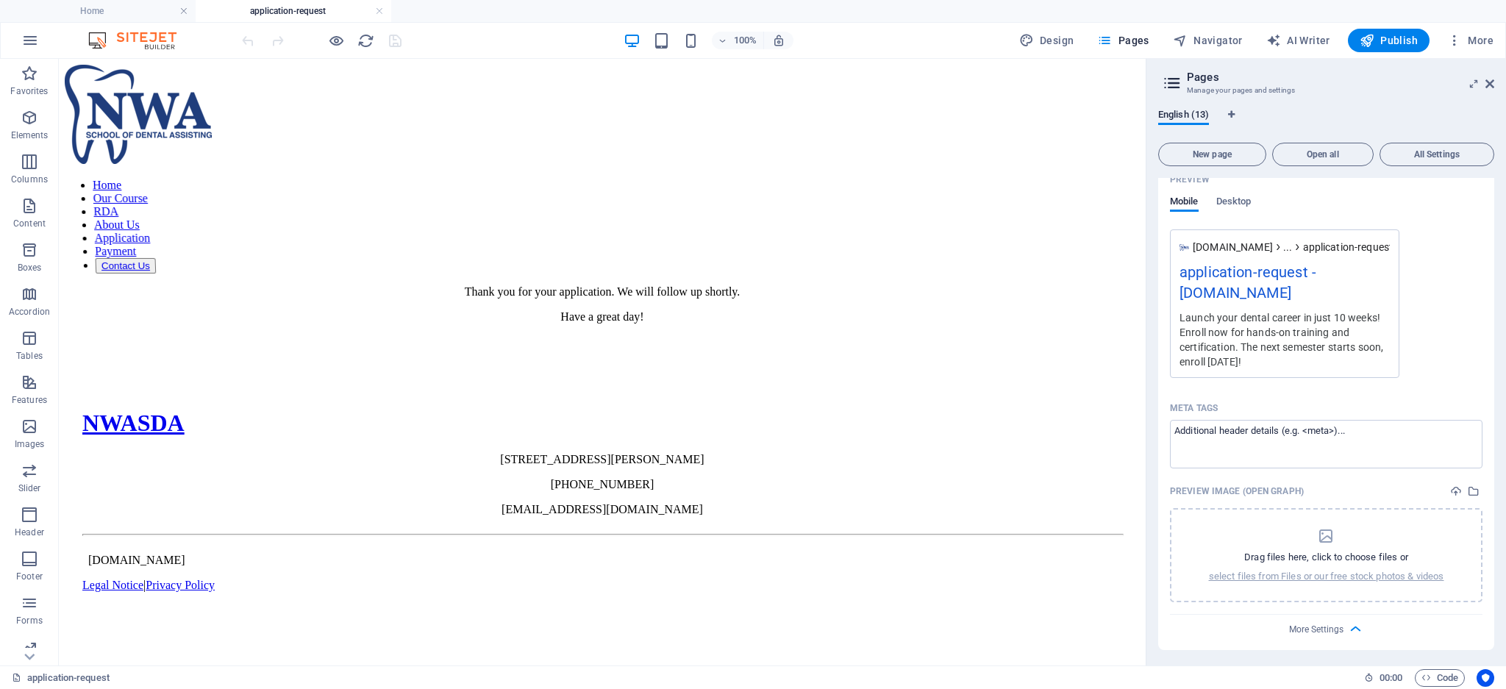
scroll to position [753, 0]
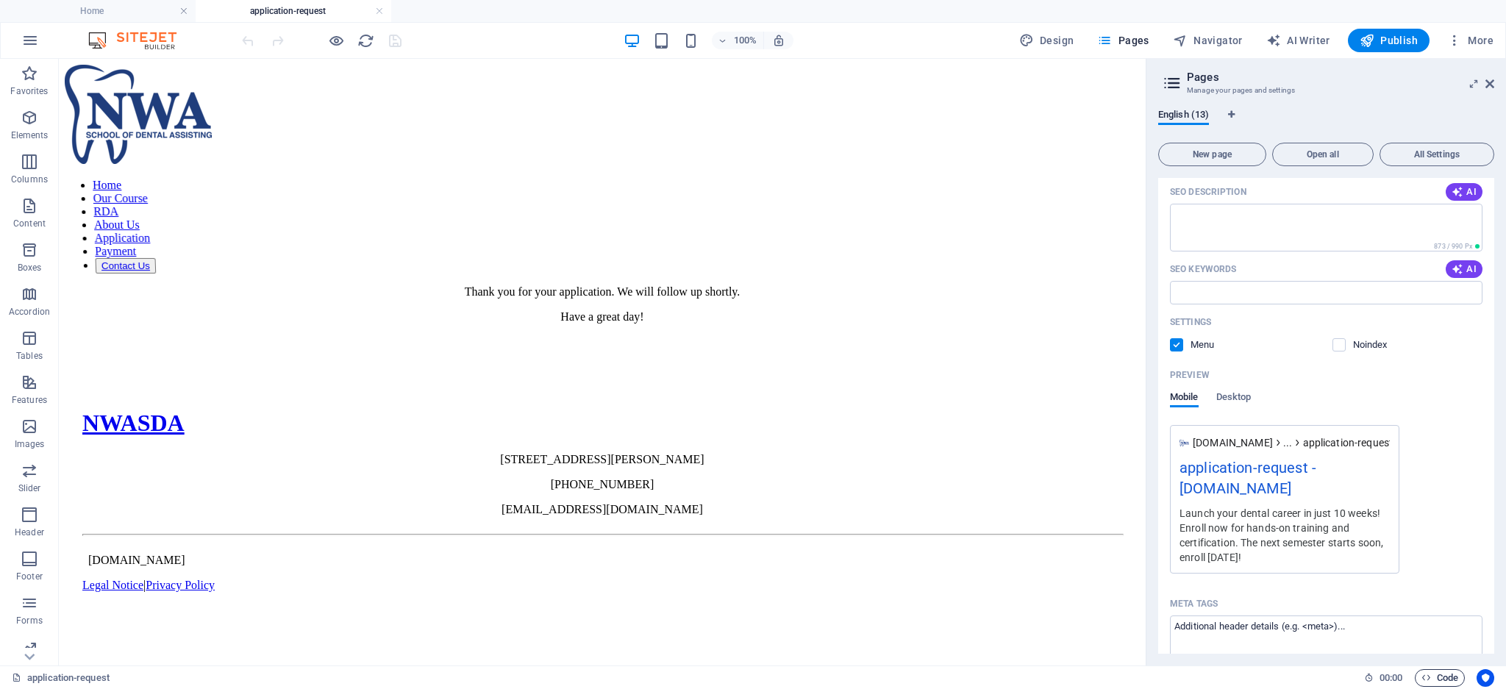
click at [1447, 678] on span "Code" at bounding box center [1439, 678] width 37 height 18
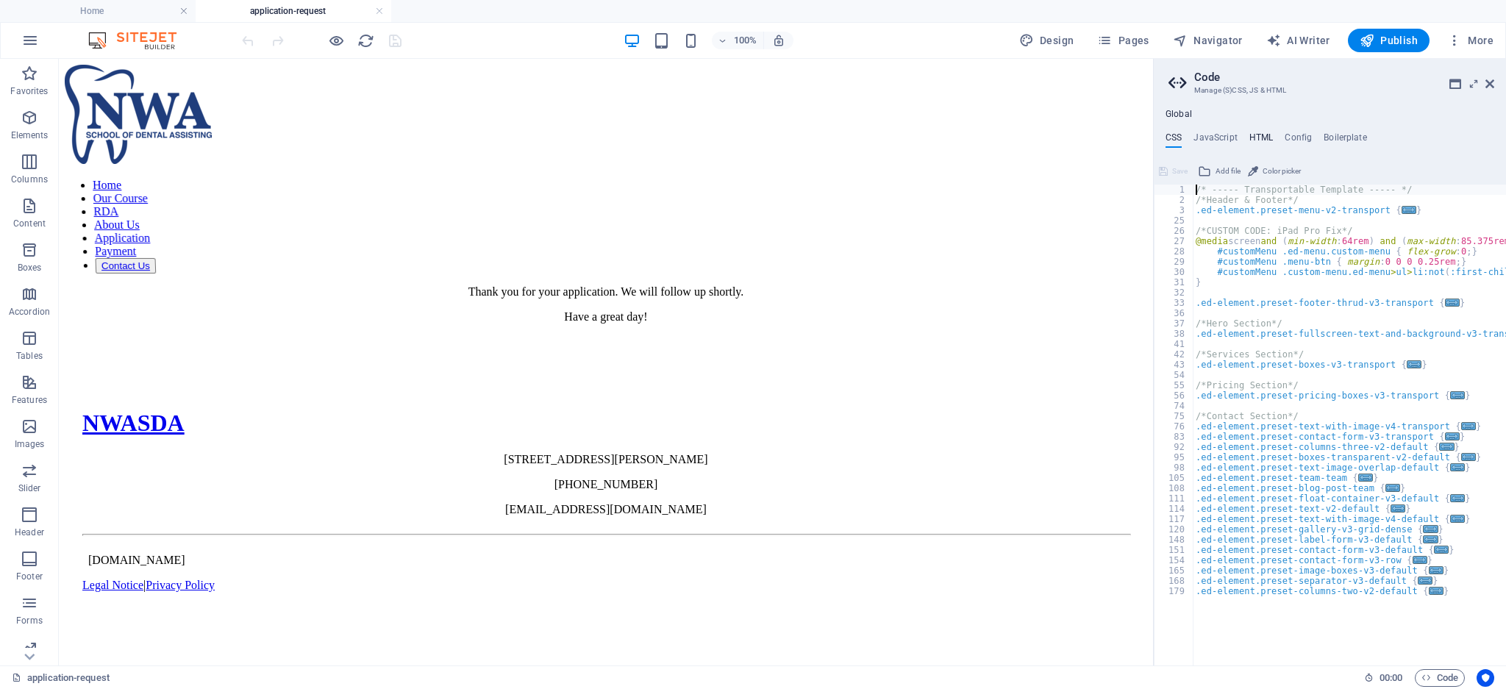
click at [1254, 135] on h4 "HTML" at bounding box center [1261, 140] width 24 height 16
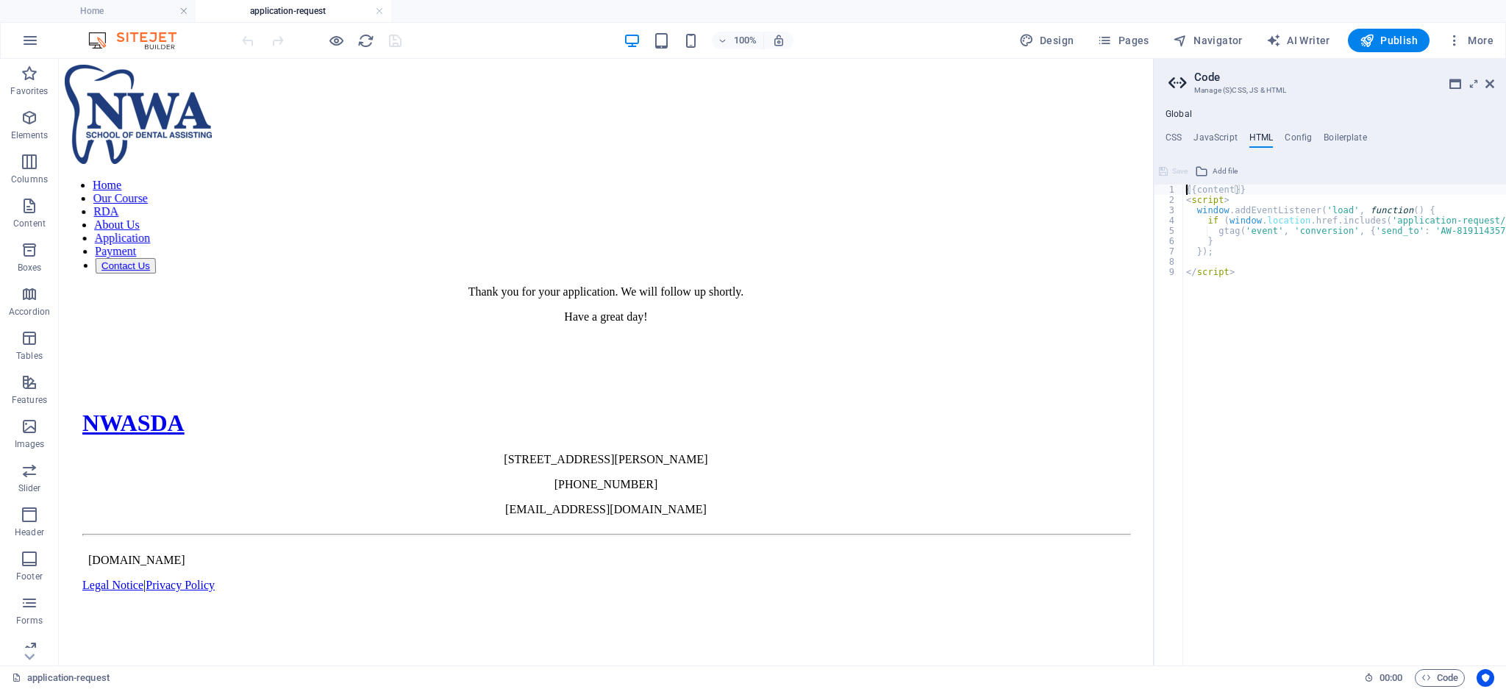
click at [1269, 315] on div "{{content}} < script > window . addEventListener ( 'load' , function ( ) { if (…" at bounding box center [1394, 429] width 422 height 488
type textarea "</script>"
paste textarea "</script>"
type textarea "</script>"
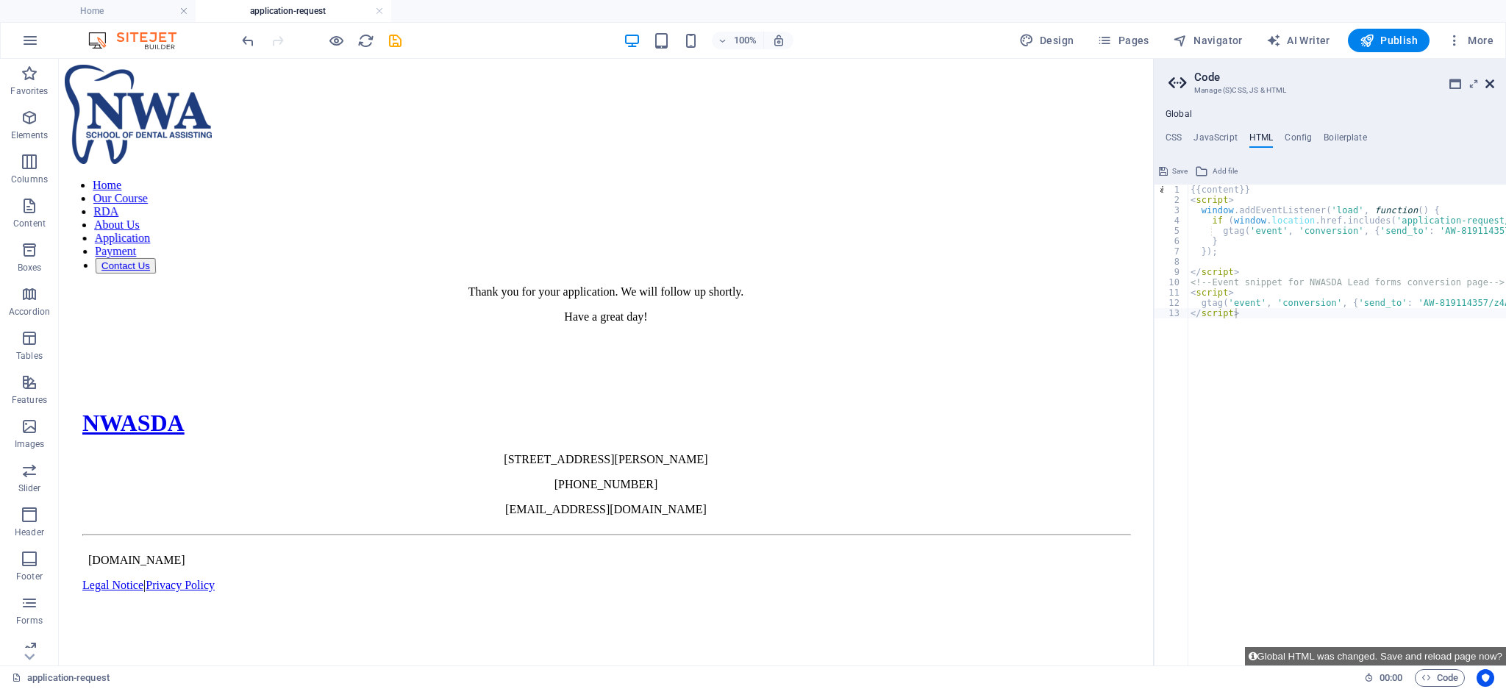
drag, startPoint x: 1488, startPoint y: 83, endPoint x: 893, endPoint y: 106, distance: 596.1
click at [1488, 83] on icon at bounding box center [1489, 84] width 9 height 12
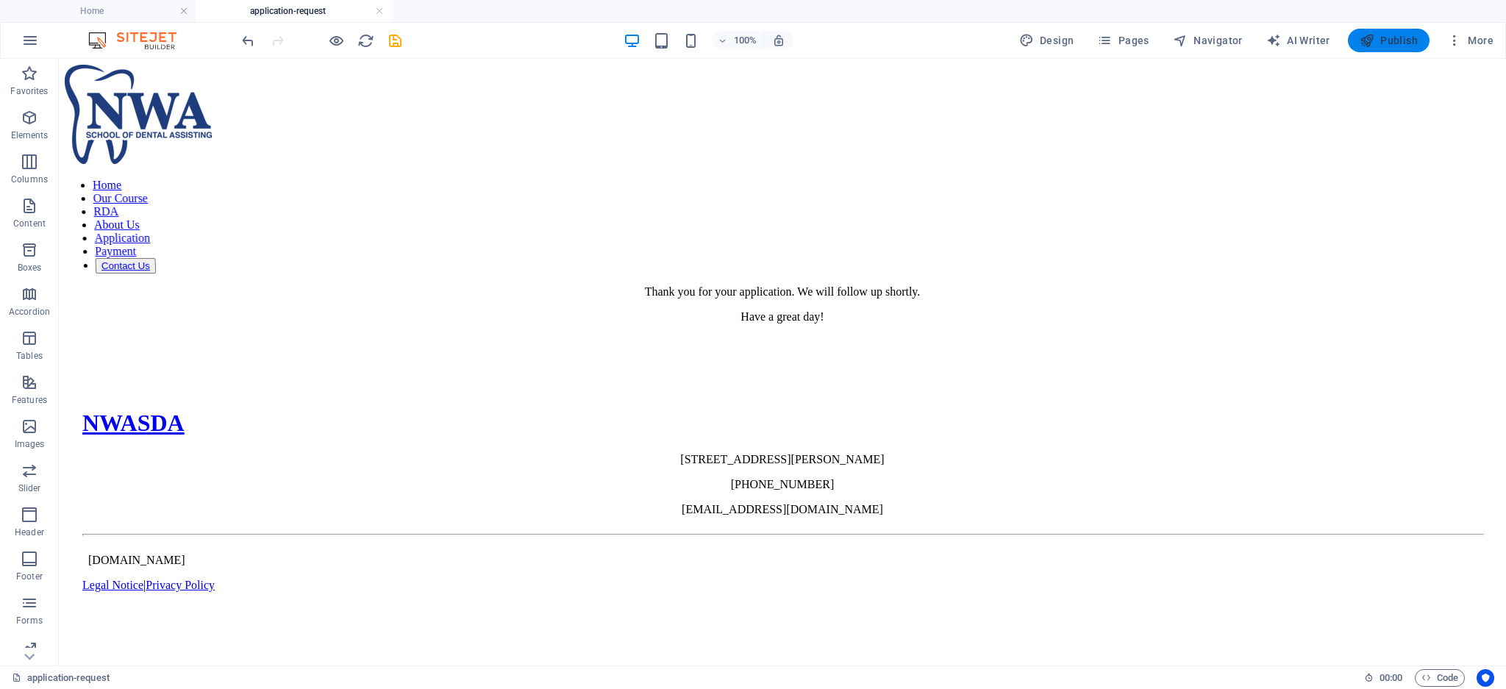
click at [1379, 46] on span "Publish" at bounding box center [1389, 40] width 58 height 15
